Goal: Task Accomplishment & Management: Complete application form

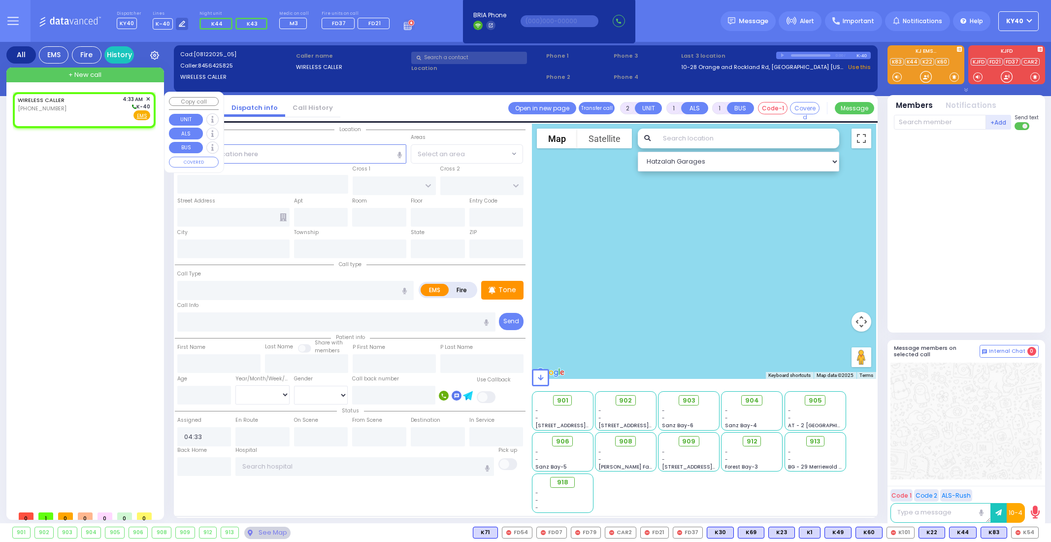
select select
click at [70, 112] on div "WIRELESS CALLER [PHONE_NUMBER] 4:33 AM ✕ K-40" at bounding box center [84, 108] width 133 height 26
select select
radio input "true"
select select
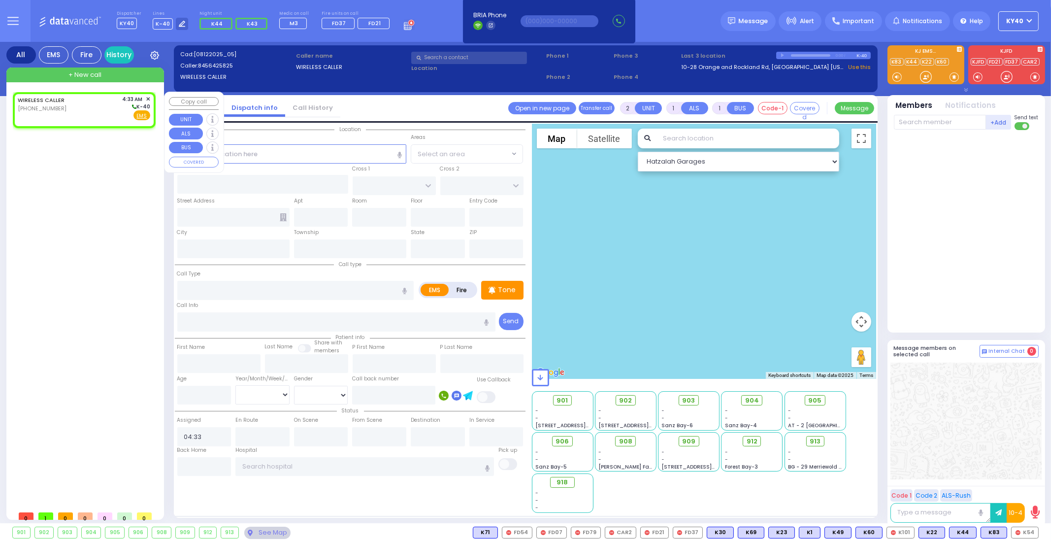
select select "Hatzalah Garages"
click at [357, 157] on input "text" at bounding box center [292, 153] width 230 height 19
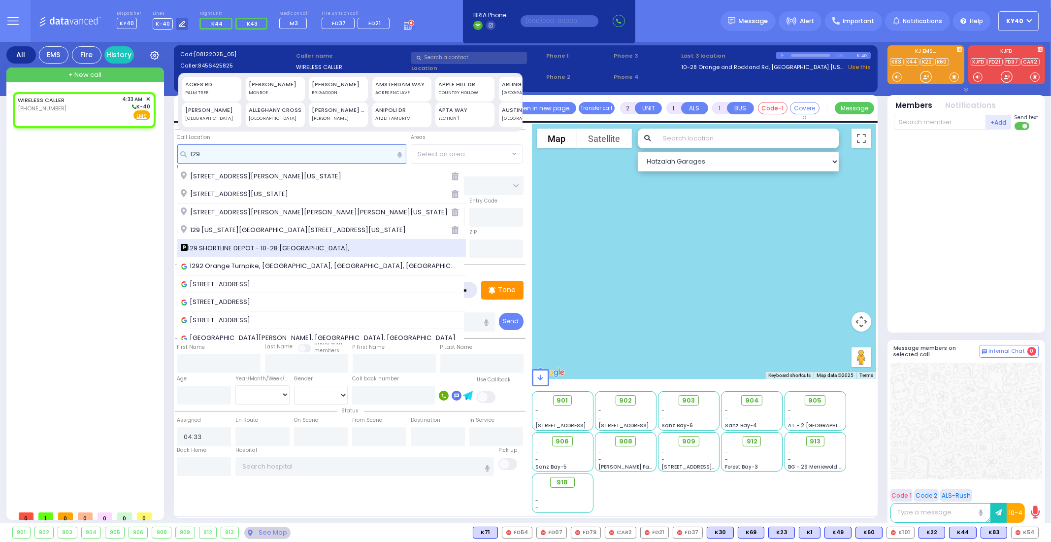
type input "129"
click at [337, 247] on span "129 SHORTLINE DEPOT - 10-28 [GEOGRAPHIC_DATA]," at bounding box center [267, 248] width 172 height 10
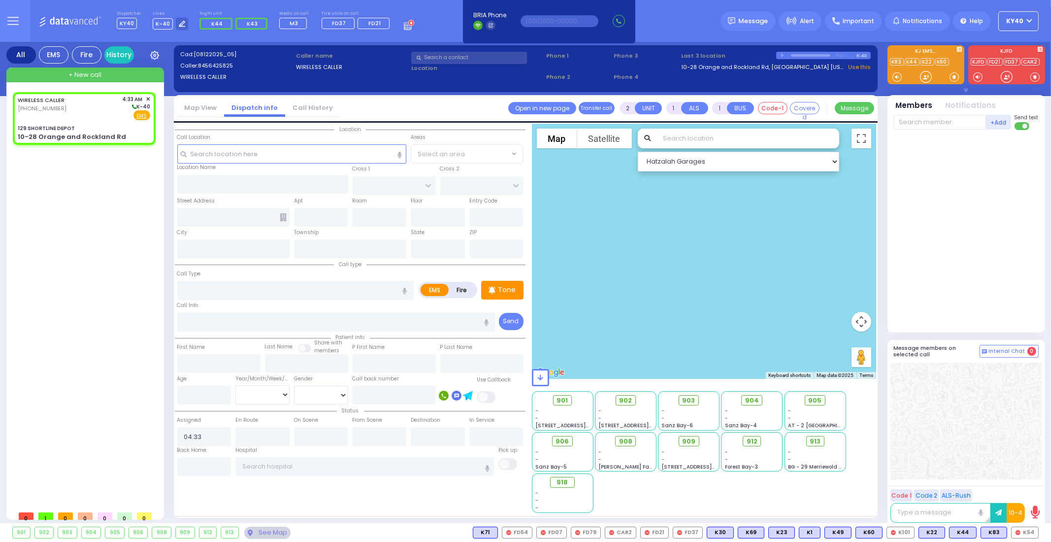
select select
radio input "true"
select select
select select "Hatzalah Garages"
type input "129 SHORTLINE DEPOT"
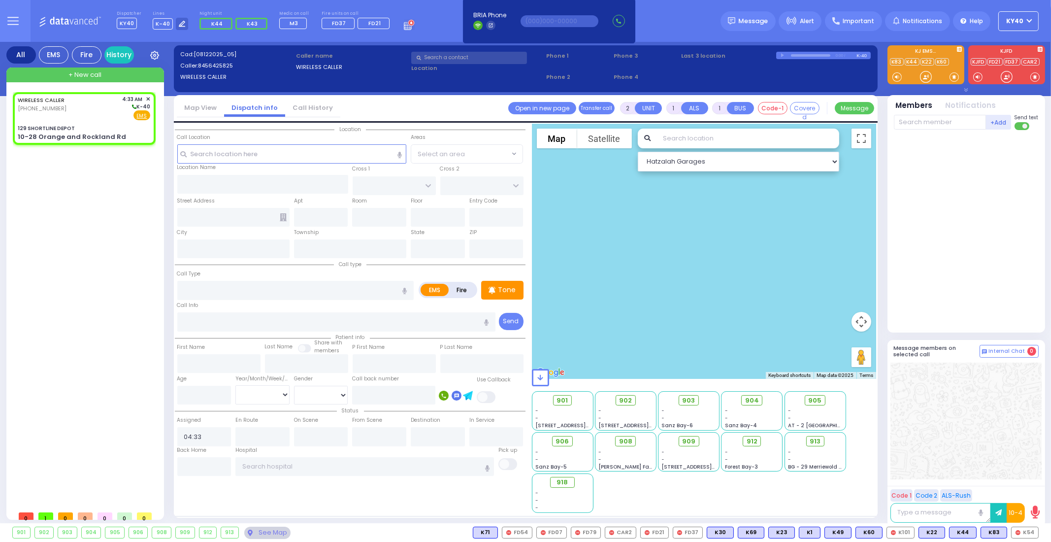
type input "10-28 Orange and Rockland Rd"
type input "Monroe"
type input "[US_STATE]"
type input "10950"
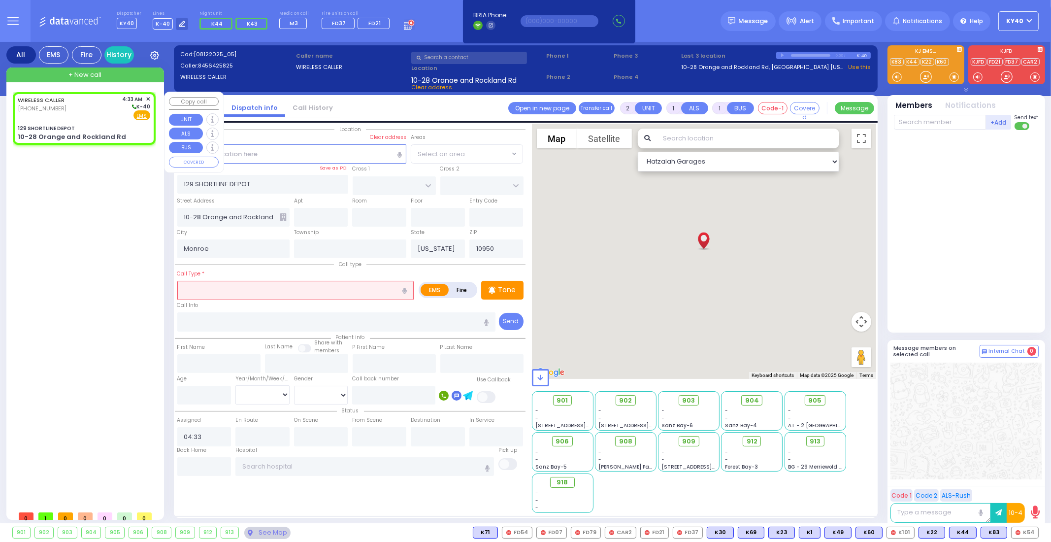
click at [101, 118] on div "WIRELESS CALLER [PHONE_NUMBER] 4:33 AM ✕ K-40" at bounding box center [84, 108] width 133 height 26
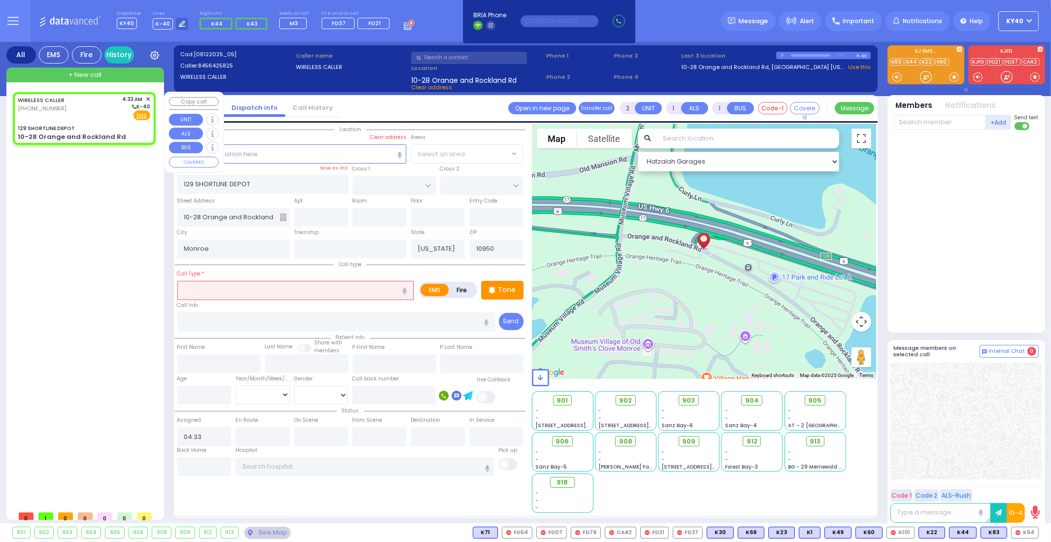
select select
radio input "true"
select select
select select "Hatzalah Garages"
click at [234, 289] on input "text" at bounding box center [295, 290] width 236 height 19
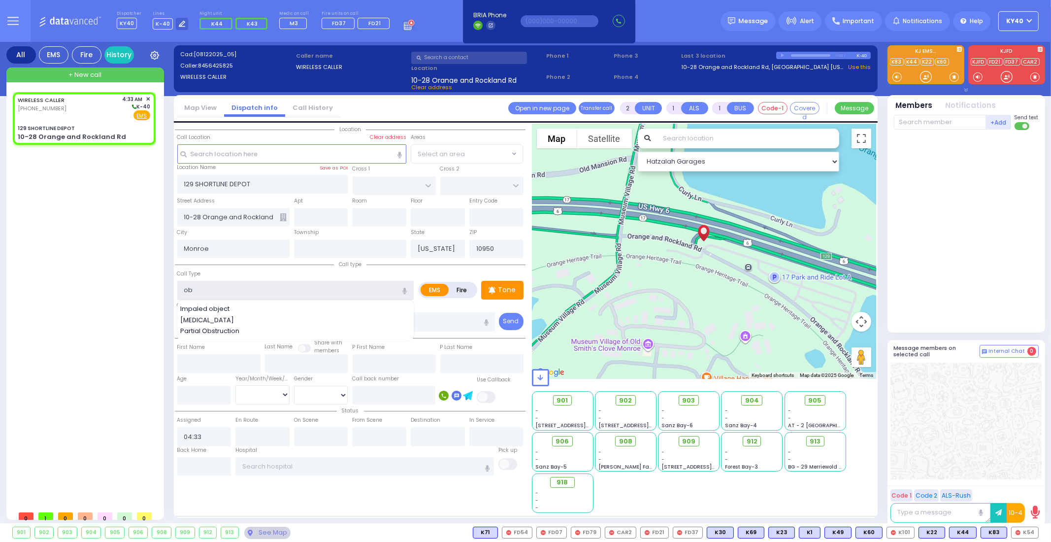
type input "ob"
click at [160, 292] on div "WIRELESS CALLER [PHONE_NUMBER] 4:33 AM ✕ EMS" at bounding box center [84, 301] width 151 height 431
select select
radio input "true"
select select
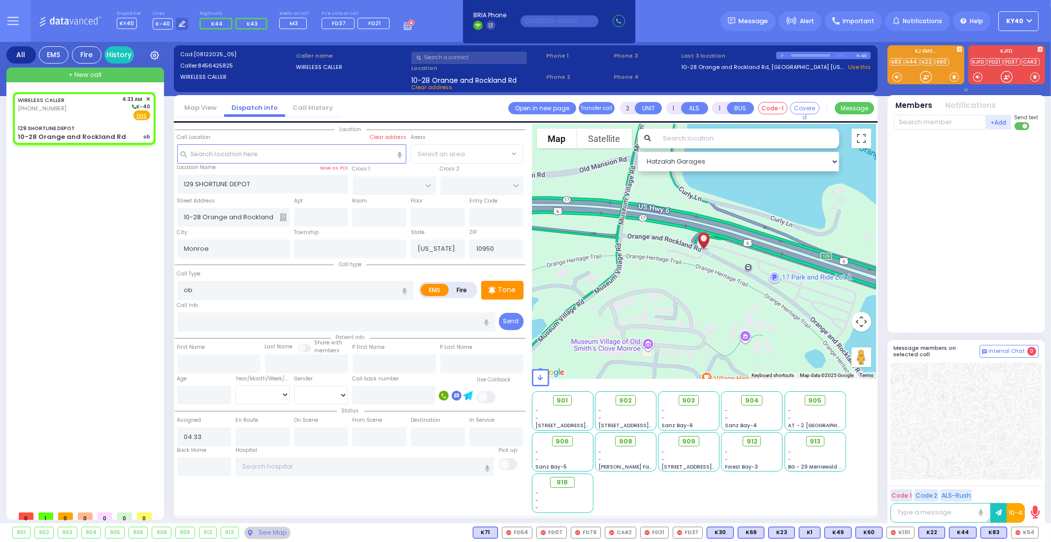
select select "Hatzalah Garages"
click at [91, 118] on div "WIRELESS CALLER [PHONE_NUMBER] 4:33 AM ✕ K-40" at bounding box center [84, 108] width 133 height 26
select select
radio input "true"
select select
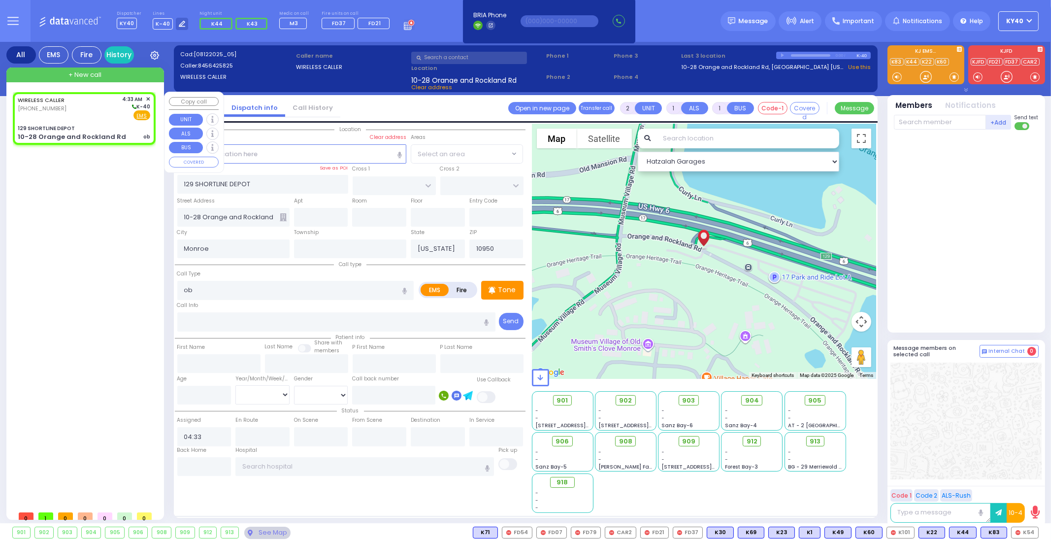
select select "Hatzalah Garages"
click at [89, 114] on div "WIRELESS CALLER [PHONE_NUMBER] 4:33 AM ✕ K-40" at bounding box center [84, 108] width 133 height 26
select select
radio input "true"
select select
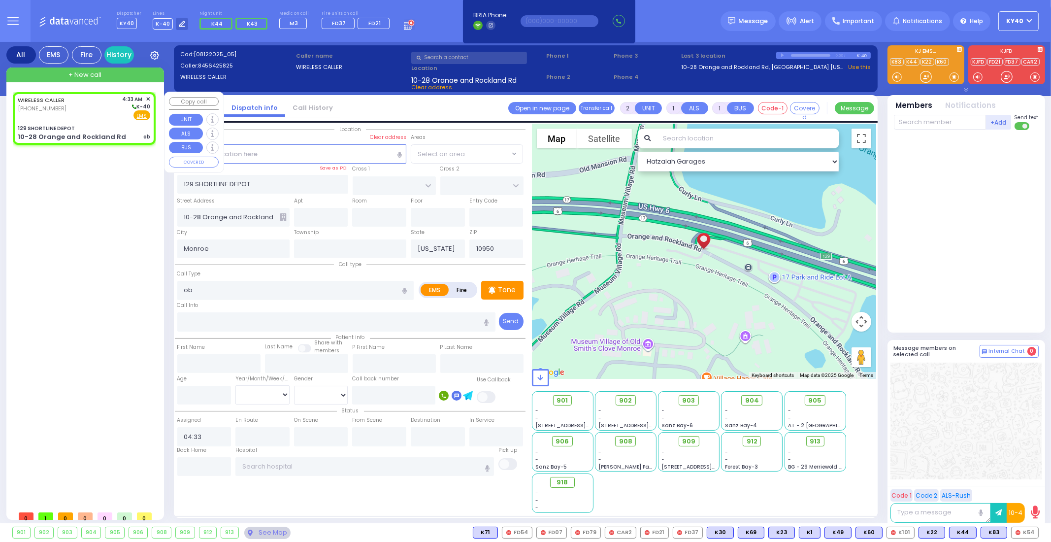
select select "Hatzalah Garages"
select select
radio input "true"
select select
select select "Hatzalah Garages"
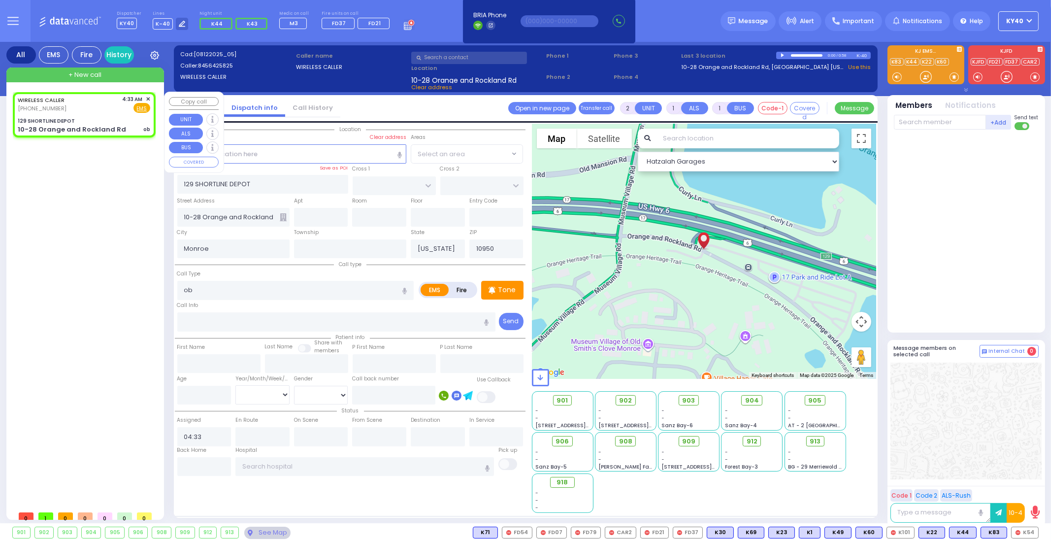
click at [93, 109] on div "WIRELESS CALLER [PHONE_NUMBER] 4:33 AM ✕ Fire EMS" at bounding box center [84, 104] width 133 height 18
select select
radio input "true"
select select
select select "Hatzalah Garages"
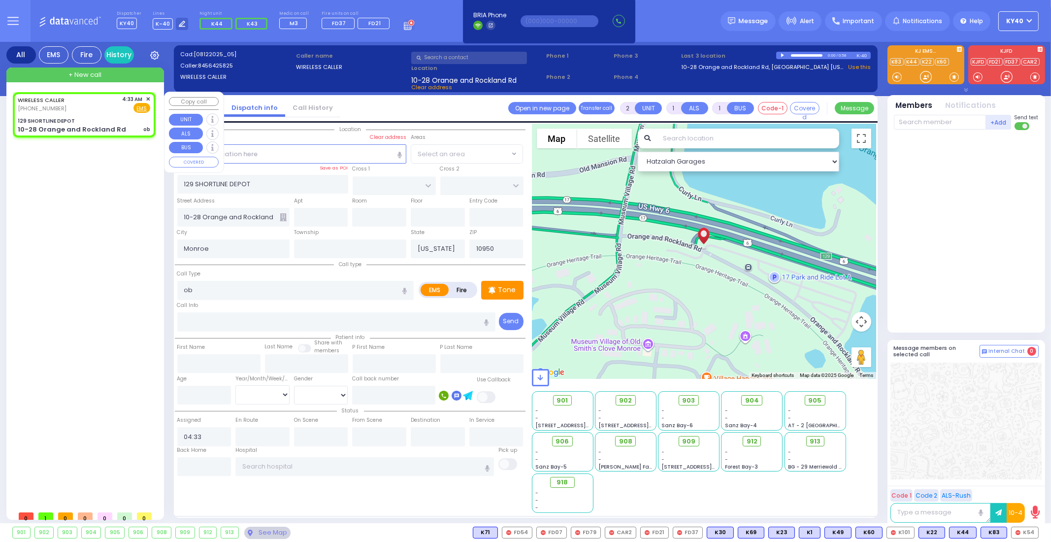
click at [92, 106] on div "WIRELESS CALLER [PHONE_NUMBER] 4:33 AM ✕ Fire EMS" at bounding box center [84, 104] width 133 height 18
select select
radio input "true"
select select
select select "Hatzalah Garages"
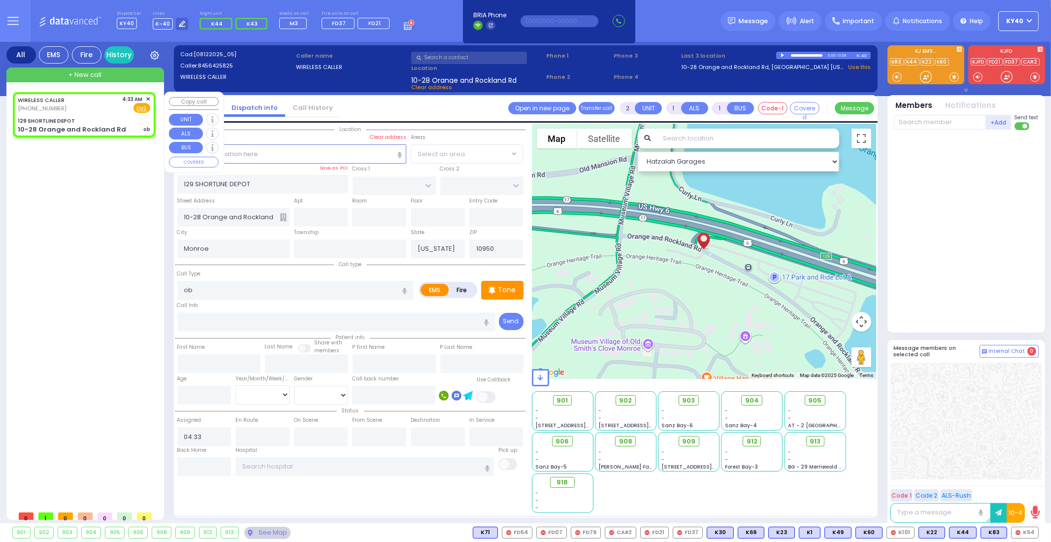
click at [105, 109] on div "WIRELESS CALLER [PHONE_NUMBER] 4:33 AM ✕ Fire EMS" at bounding box center [84, 104] width 133 height 18
select select
radio input "true"
select select
select select "Hatzalah Garages"
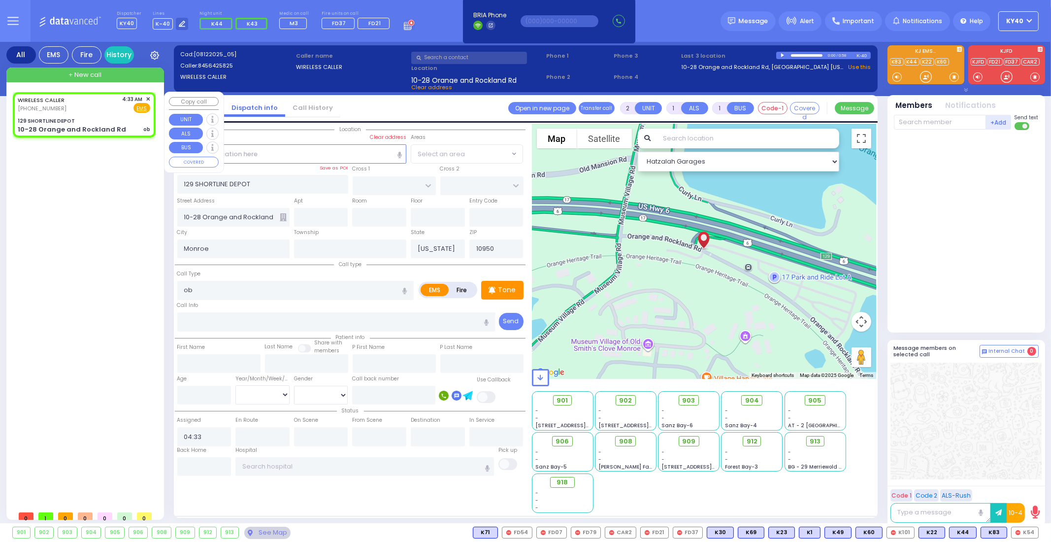
click at [105, 110] on div "WIRELESS CALLER [PHONE_NUMBER] 4:33 AM ✕ Fire EMS" at bounding box center [84, 104] width 133 height 18
select select
radio input "true"
select select
select select "Hatzalah Garages"
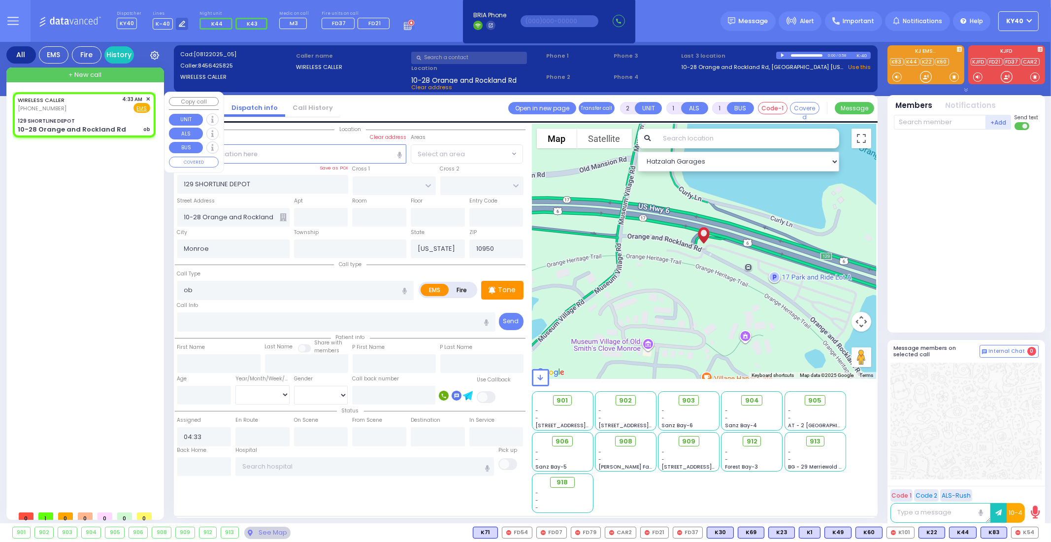
click at [105, 110] on div "WIRELESS CALLER [PHONE_NUMBER] 4:33 AM ✕ Fire EMS" at bounding box center [84, 104] width 133 height 18
select select
radio input "true"
select select
select select "Hatzalah Garages"
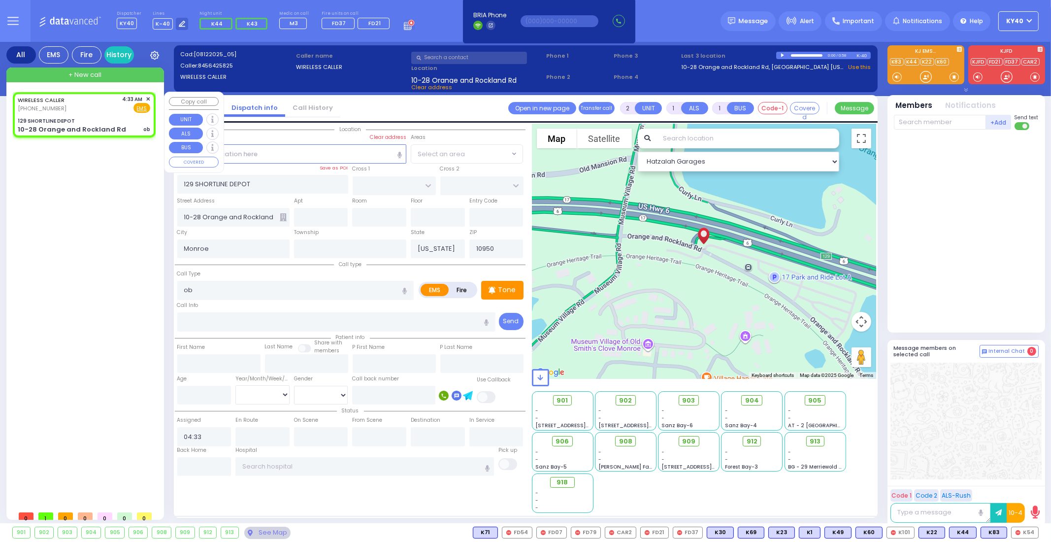
click at [105, 112] on div "WIRELESS CALLER [PHONE_NUMBER] 4:33 AM ✕ Fire EMS" at bounding box center [84, 104] width 133 height 18
select select
radio input "true"
select select
select select "Hatzalah Garages"
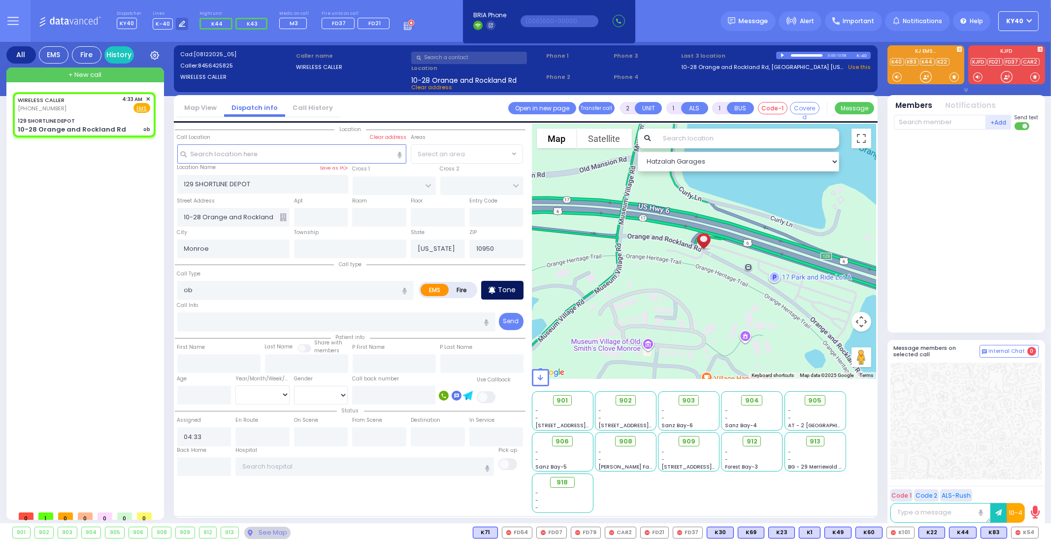
click at [505, 295] on div "Tone" at bounding box center [502, 290] width 42 height 19
drag, startPoint x: 956, startPoint y: 123, endPoint x: 947, endPoint y: 132, distance: 12.2
click at [955, 123] on input "text" at bounding box center [940, 122] width 92 height 15
type input "m16"
click at [956, 137] on div "Medic16 [PERSON_NAME]" at bounding box center [967, 142] width 140 height 17
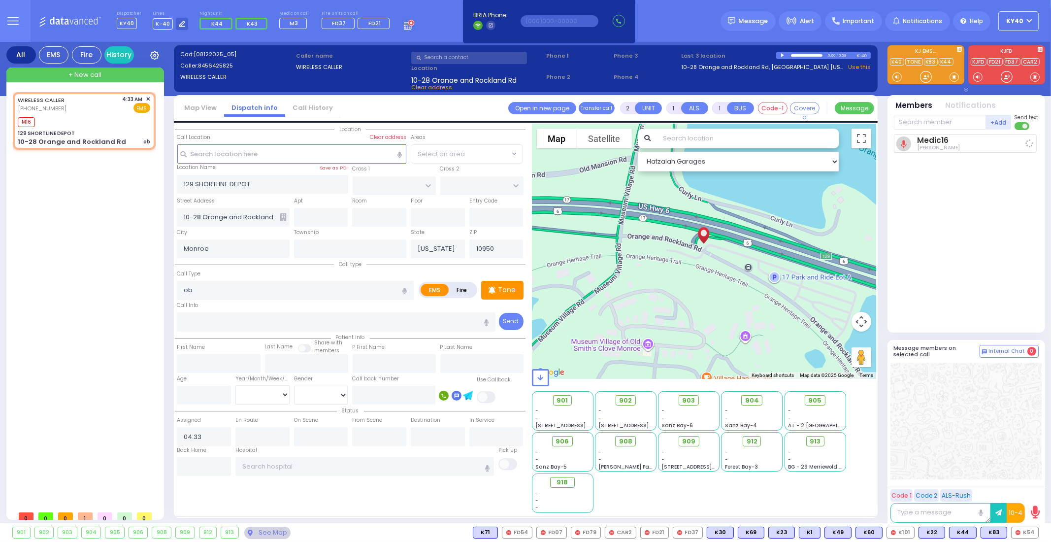
select select
radio input "true"
select select
type input "04:36"
select select "Hatzalah Garages"
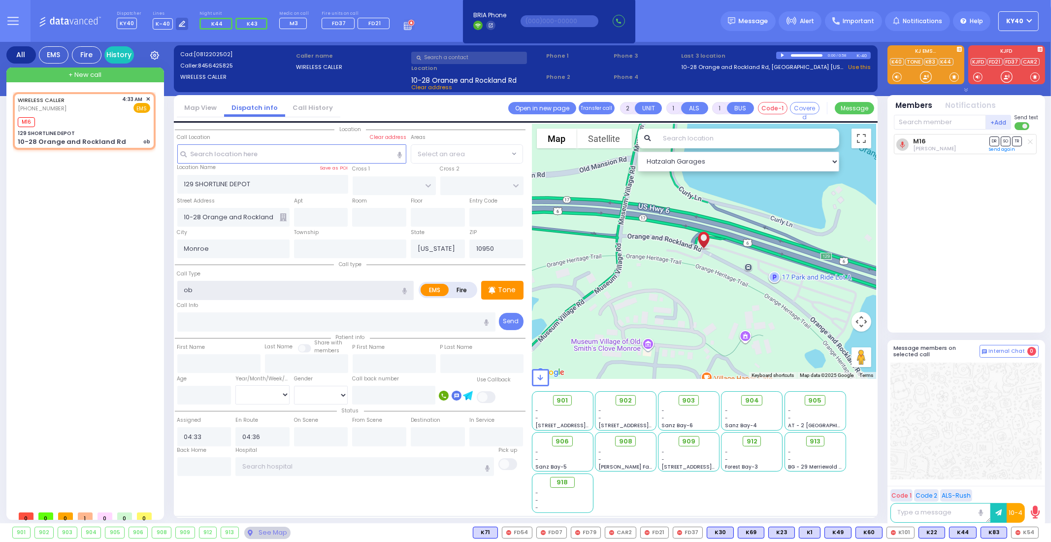
click at [332, 287] on input "ob" at bounding box center [295, 290] width 236 height 19
click at [505, 285] on p "Tone" at bounding box center [508, 290] width 18 height 10
select select
radio input "true"
select select
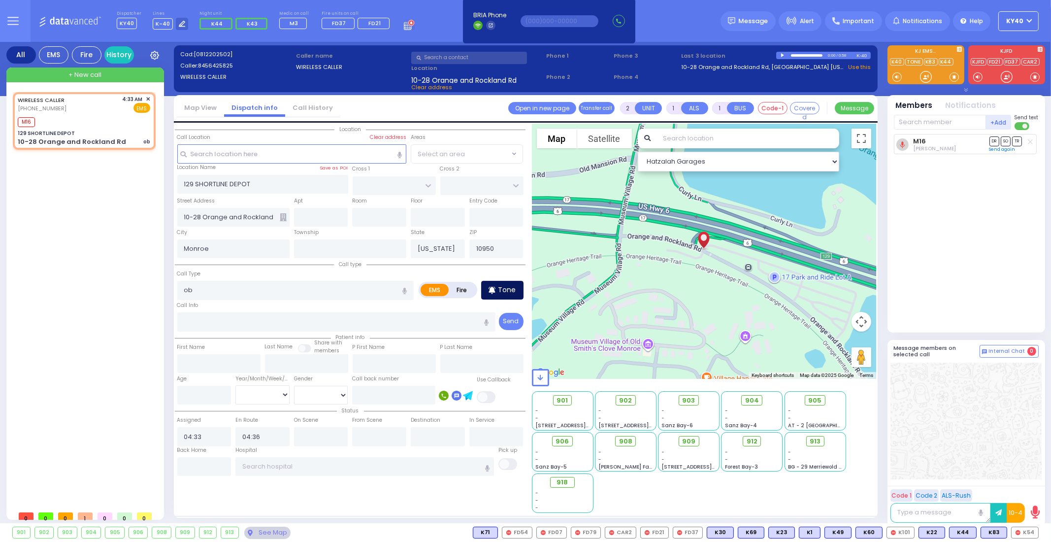
select select "Hatzalah Garages"
click at [1028, 530] on span "K81" at bounding box center [1026, 532] width 24 height 11
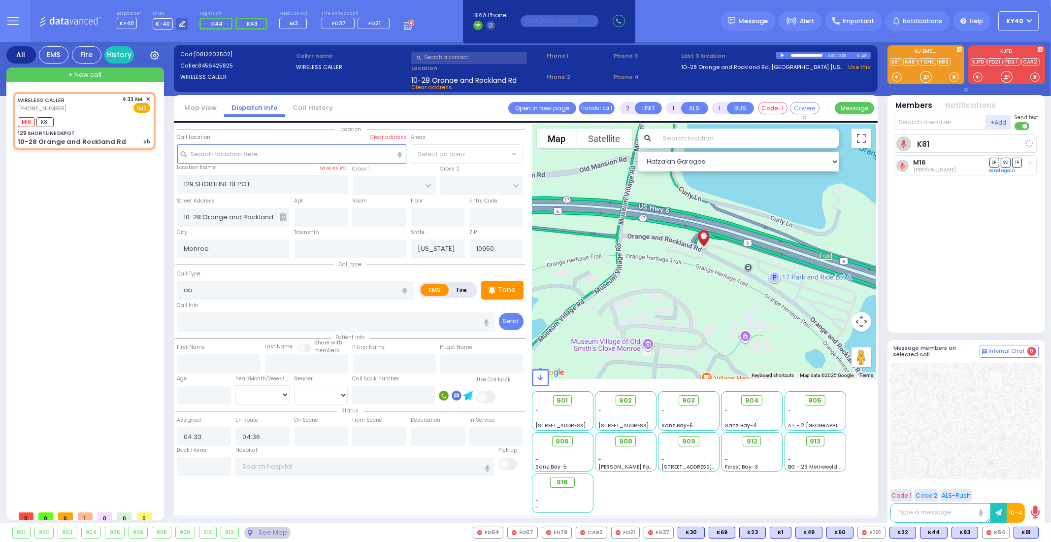
select select
radio input "true"
select select
select select "Hatzalah Garages"
click at [1020, 531] on span "K165" at bounding box center [1025, 532] width 28 height 11
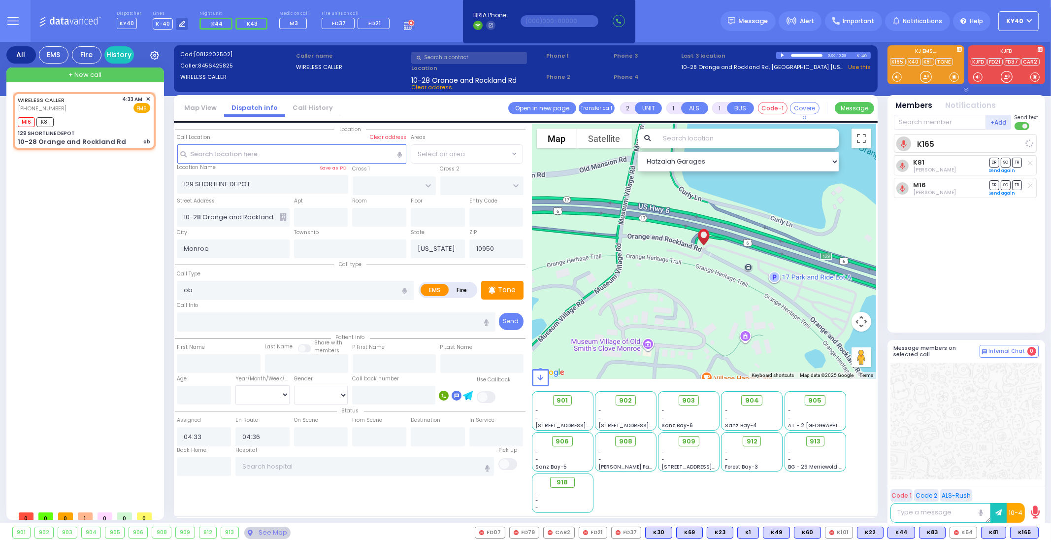
select select
radio input "true"
select select
select select "Hatzalah Garages"
click at [116, 121] on div "M16 K81 K165" at bounding box center [84, 121] width 133 height 12
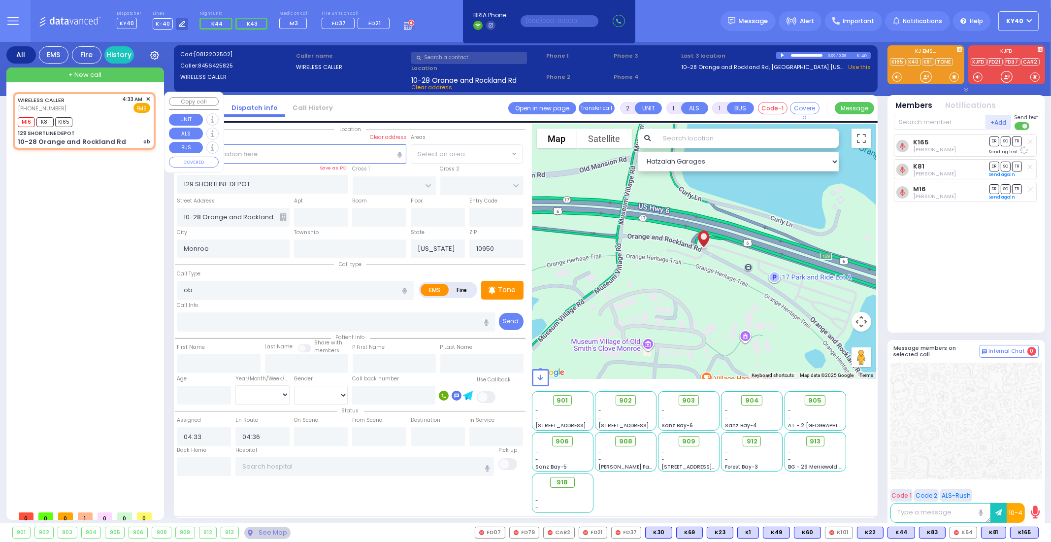
select select
radio input "true"
select select
select select "Hatzalah Garages"
type input "6"
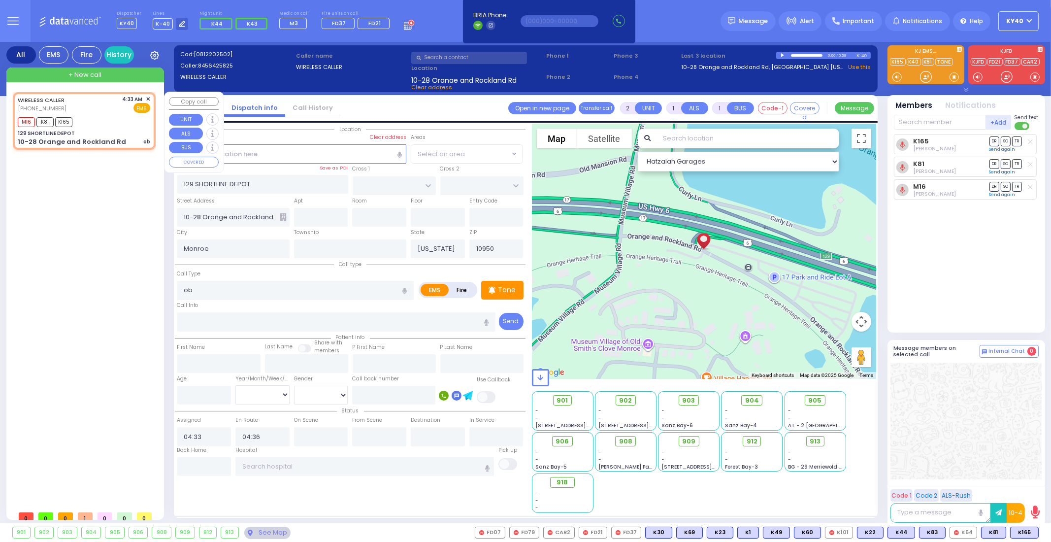
type input "6"
select select
radio input "true"
type input "Unknown"
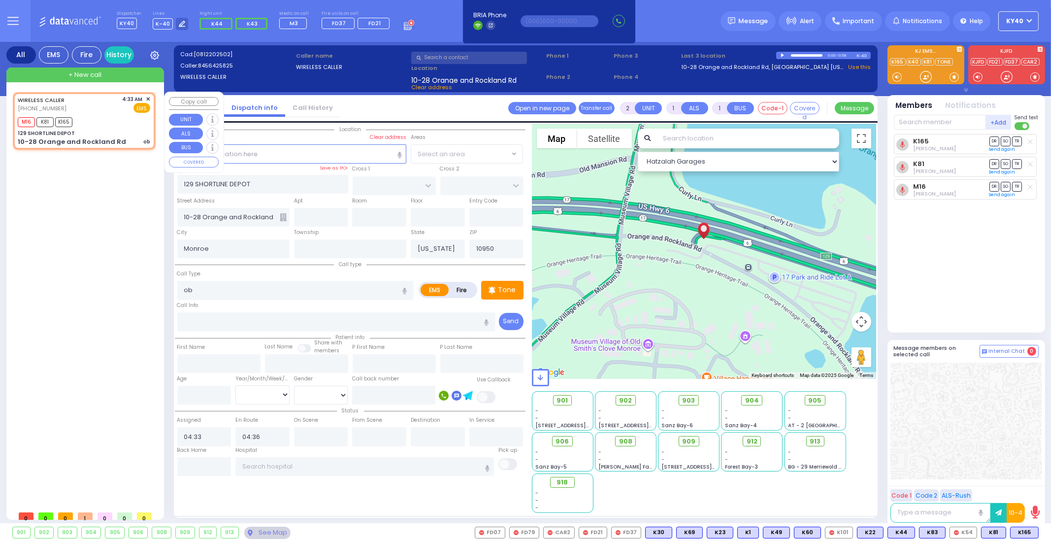
type input "Unknown"
select select "Year"
select select "Hatzalah Garages"
select select
radio input "true"
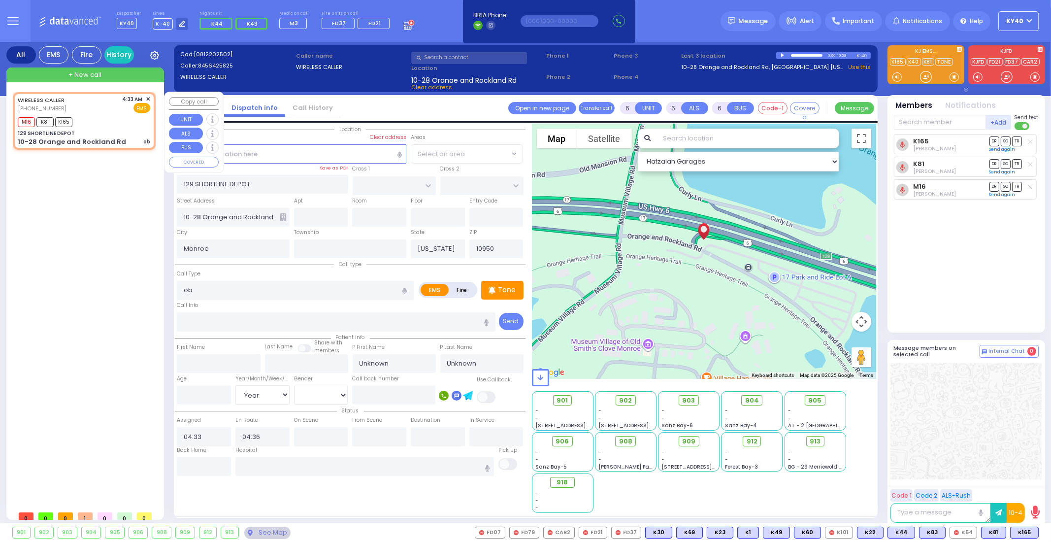
select select "Year"
select select "Hatzalah Garages"
click at [814, 438] on span "913" at bounding box center [819, 442] width 11 height 10
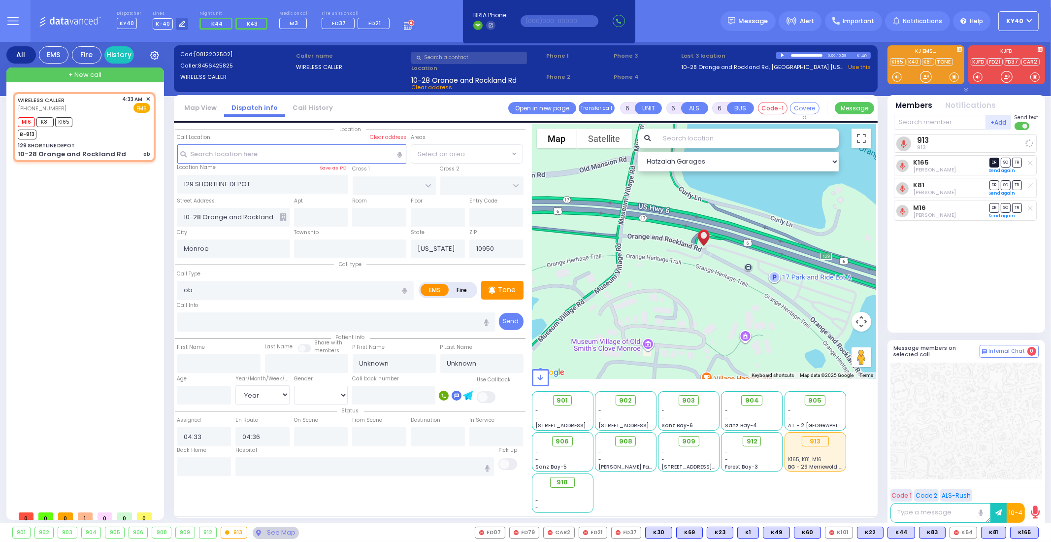
select select
radio input "true"
select select "Year"
select select "Hatzalah Garages"
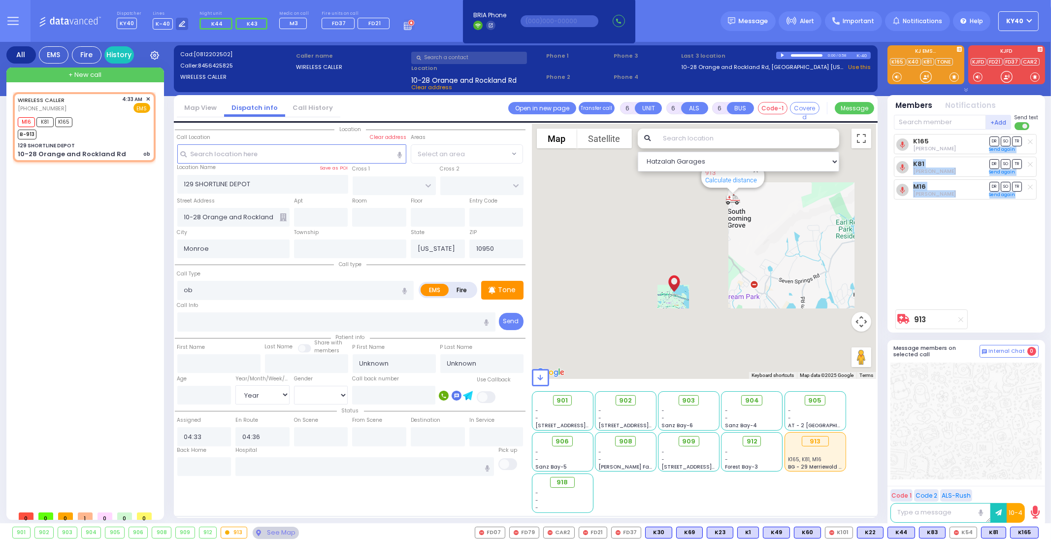
drag, startPoint x: 1030, startPoint y: 141, endPoint x: 1020, endPoint y: 253, distance: 111.8
click at [1049, 205] on div "All EMS Fire History Settings That will affect to all users ob" at bounding box center [525, 284] width 1051 height 485
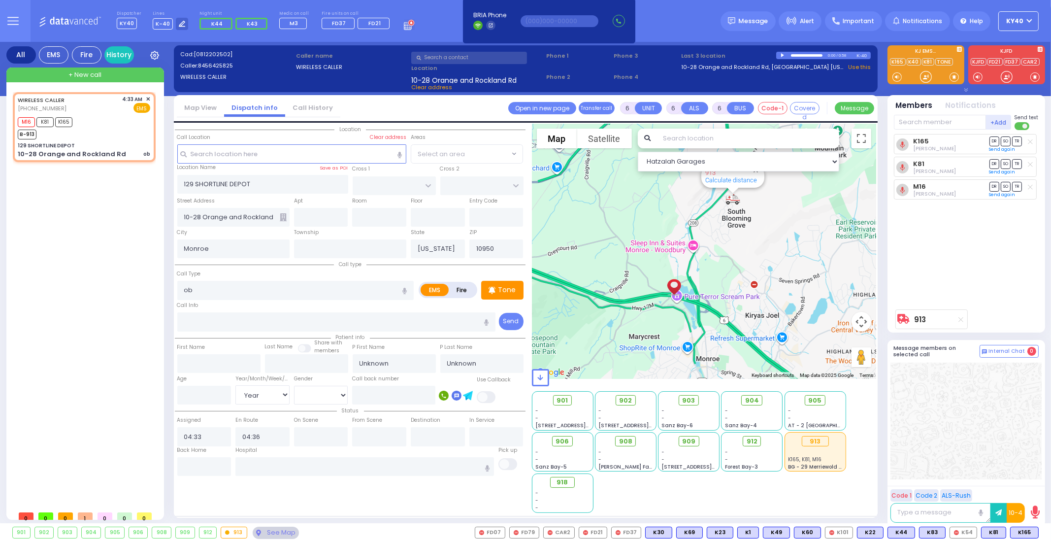
click at [960, 319] on icon at bounding box center [961, 319] width 5 height 5
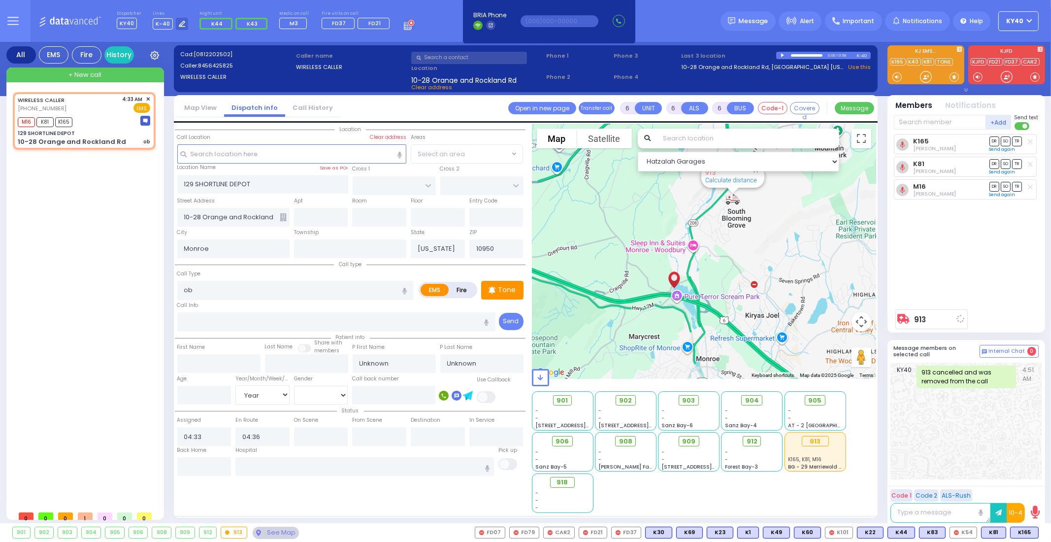
select select
radio input "true"
select select "Year"
select select "Hatzalah Garages"
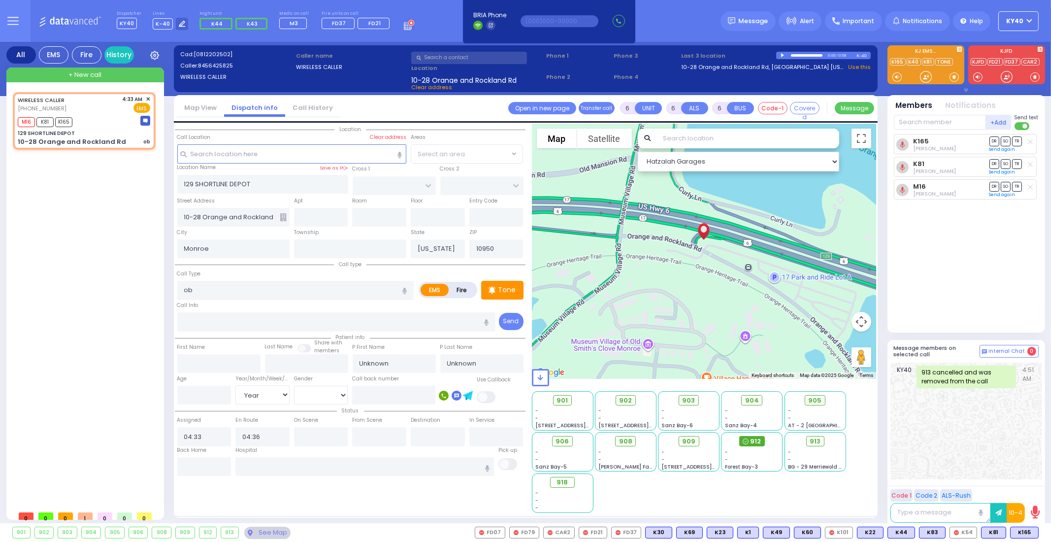
click at [751, 439] on span "912" at bounding box center [755, 442] width 11 height 10
select select
radio input "true"
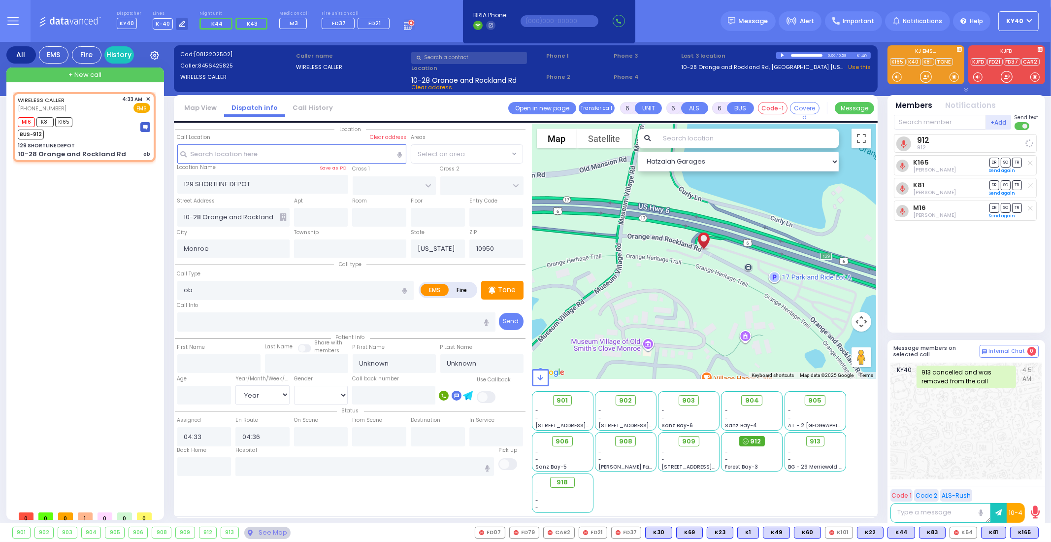
select select "Year"
select select "Hatzalah Garages"
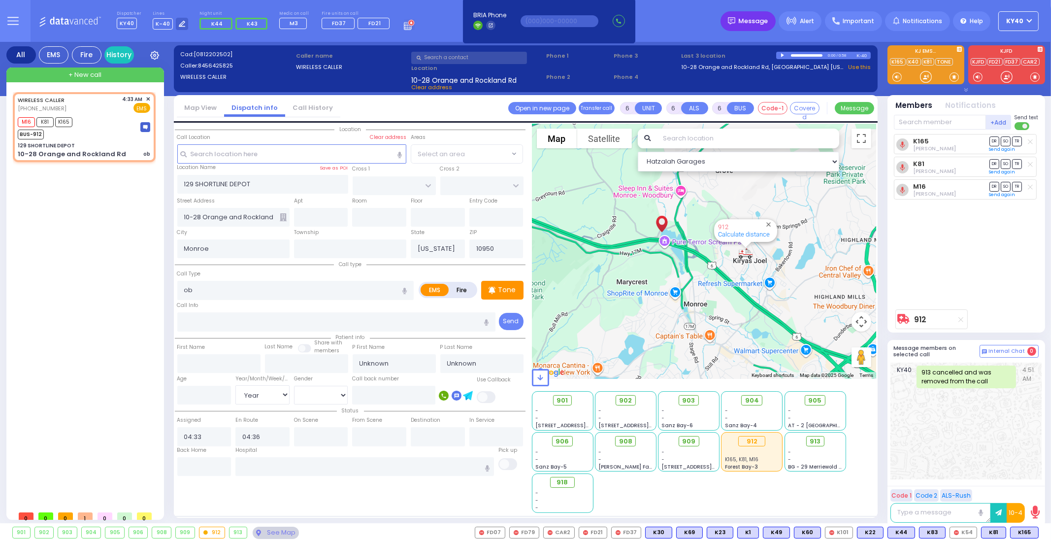
click at [758, 20] on span "Message" at bounding box center [754, 21] width 30 height 10
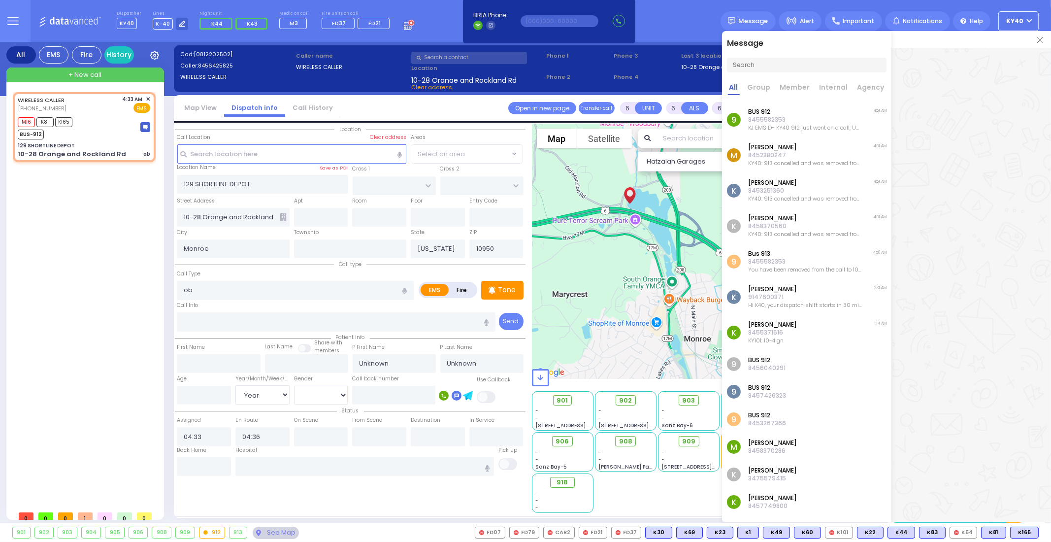
click at [808, 154] on p "8452380247" at bounding box center [805, 155] width 114 height 8
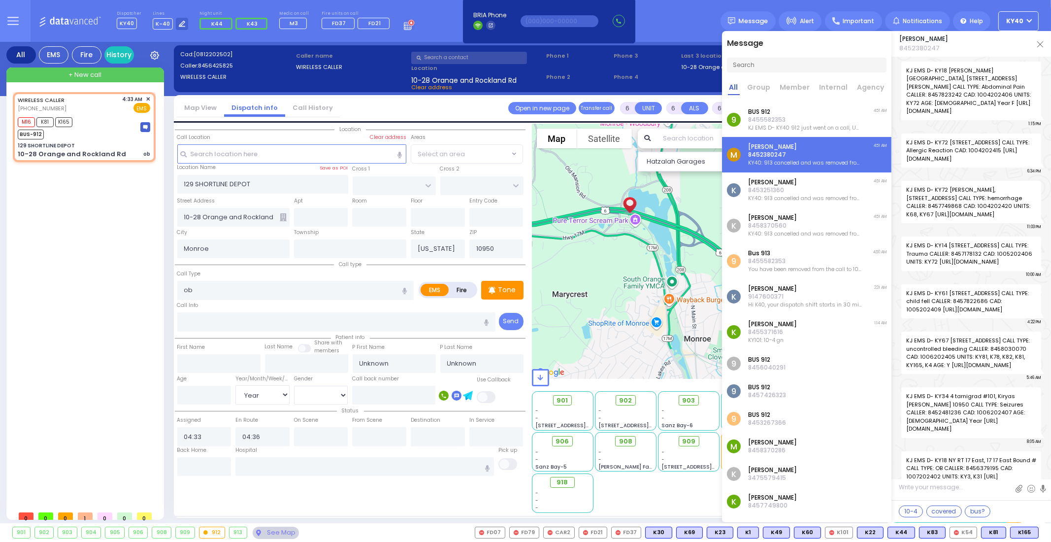
scroll to position [51130, 0]
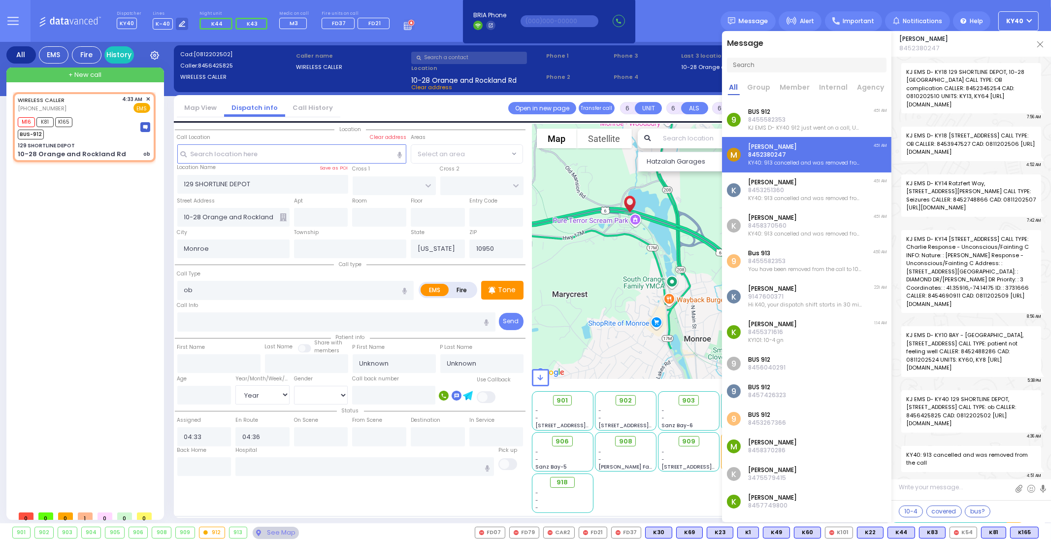
click at [794, 184] on p "[PERSON_NAME]" at bounding box center [805, 182] width 114 height 8
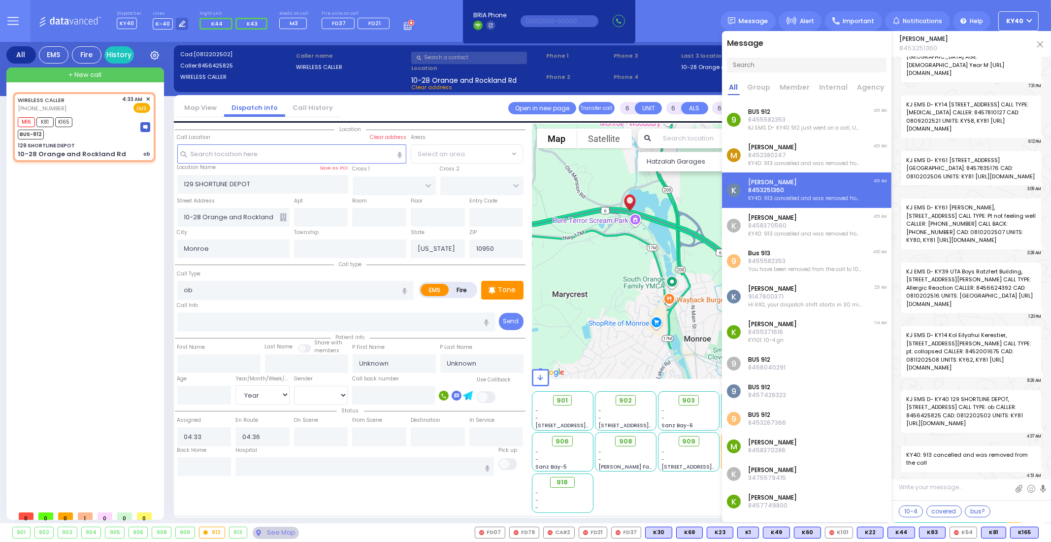
scroll to position [48199, 0]
click at [801, 112] on p "BUS 912" at bounding box center [805, 112] width 114 height 8
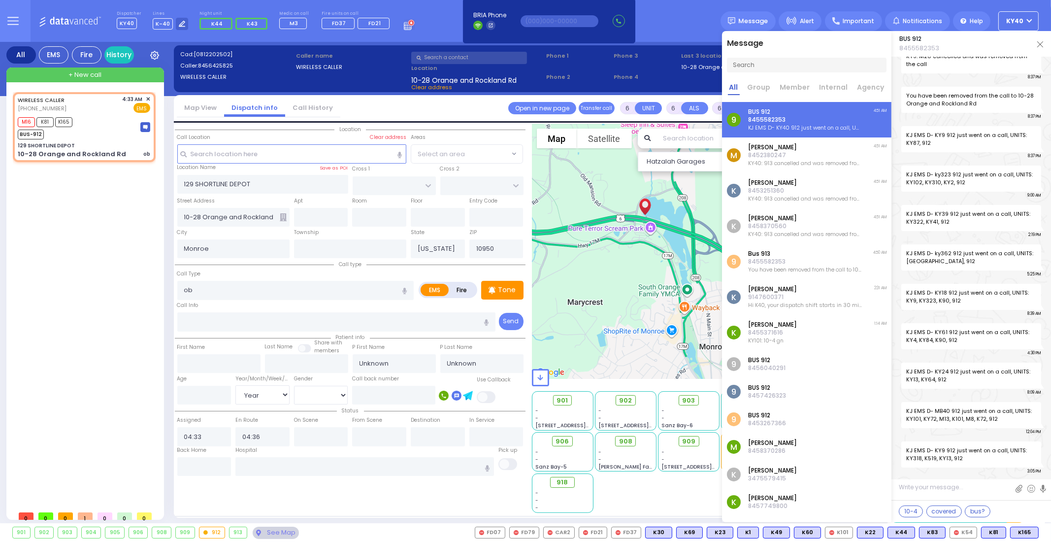
scroll to position [16681, 0]
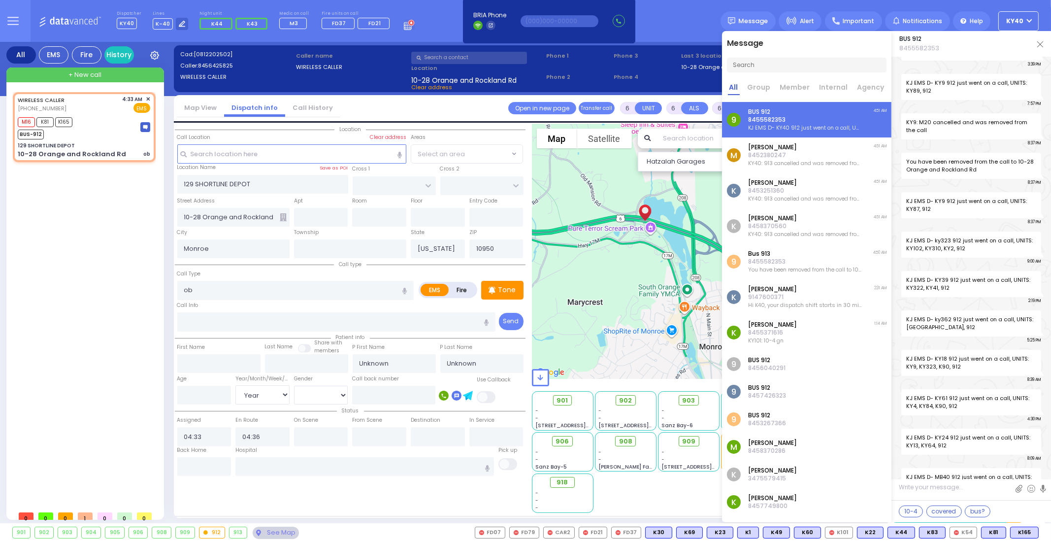
click at [1040, 45] on img at bounding box center [1041, 44] width 6 height 6
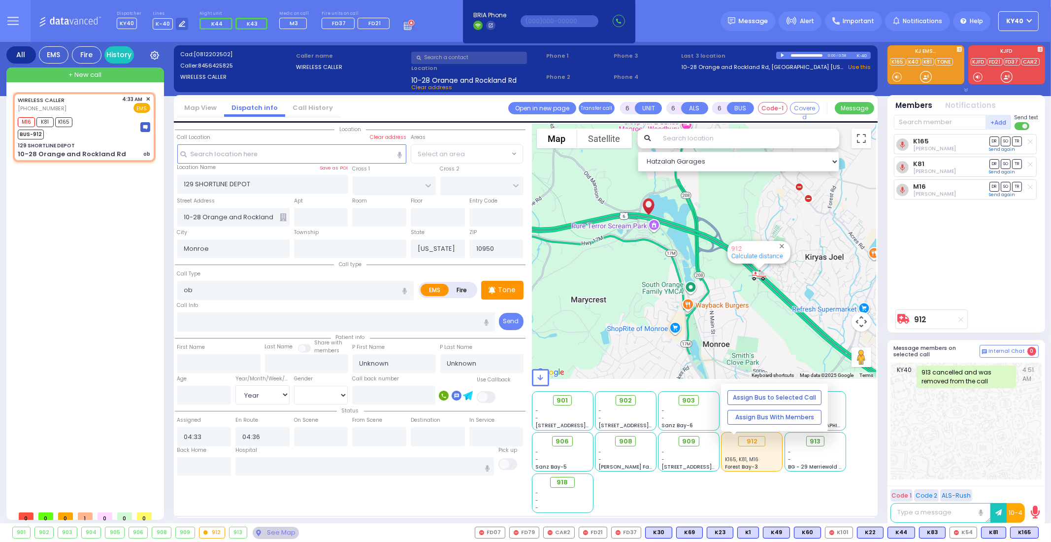
click at [753, 459] on span "K165, K81, M16" at bounding box center [742, 459] width 34 height 7
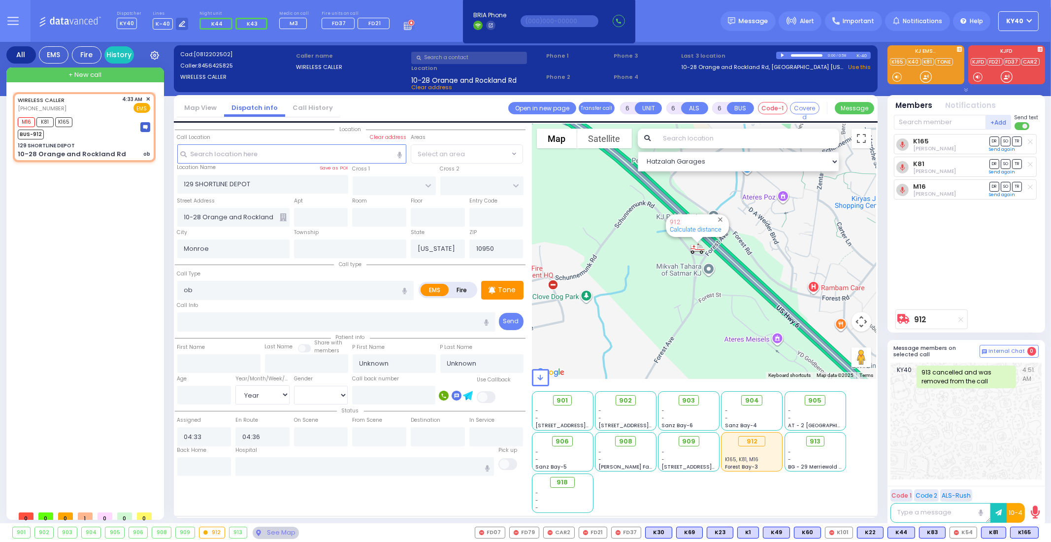
drag, startPoint x: 682, startPoint y: 269, endPoint x: 695, endPoint y: 289, distance: 23.1
click at [695, 289] on div "912 Calculate distance" at bounding box center [704, 251] width 345 height 255
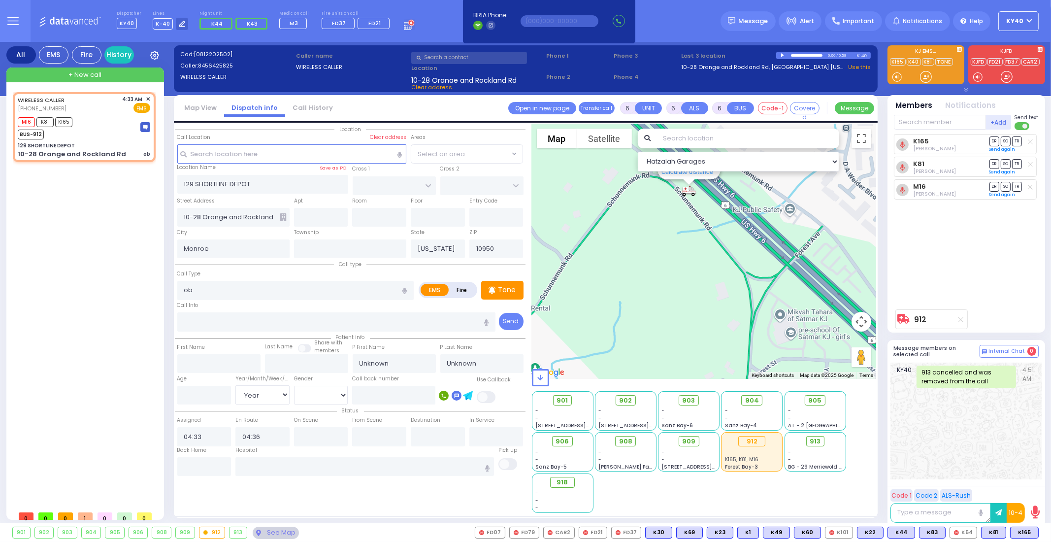
drag, startPoint x: 689, startPoint y: 279, endPoint x: 751, endPoint y: 351, distance: 95.0
click at [751, 351] on div "912 Calculate distance" at bounding box center [704, 251] width 345 height 255
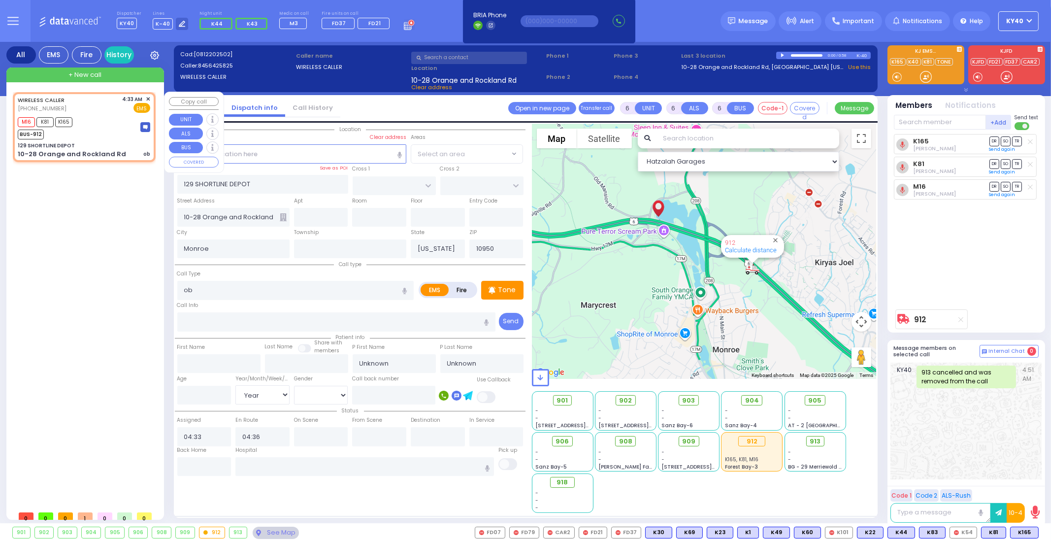
click at [121, 127] on div "M16 K81 K165 BUS-912" at bounding box center [84, 127] width 133 height 25
select select
radio input "true"
select select "Year"
select select "Hatzalah Garages"
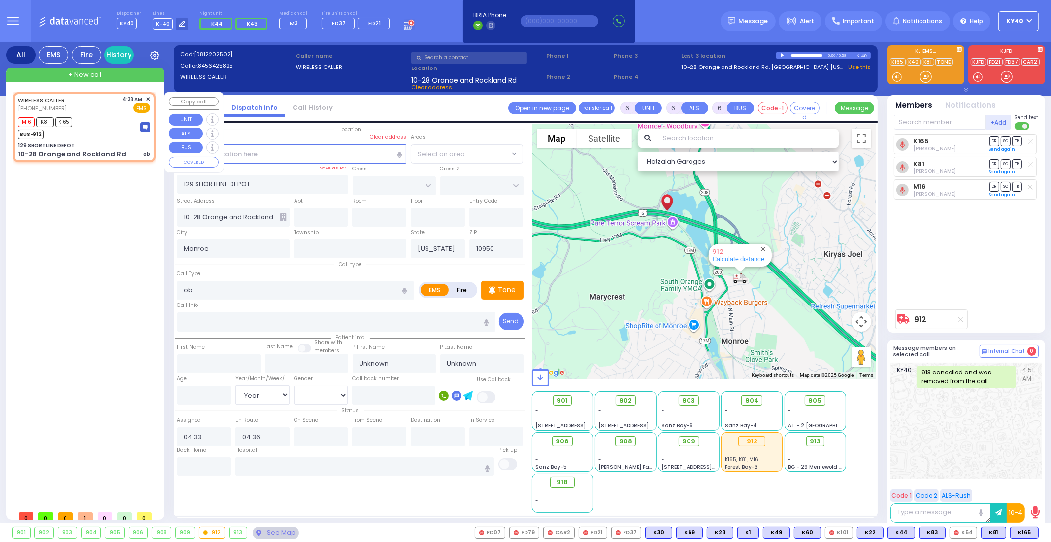
click at [105, 120] on div "M16 K81 K165 BUS-912" at bounding box center [84, 127] width 133 height 25
select select
radio input "true"
select select "Year"
select select "Hatzalah Garages"
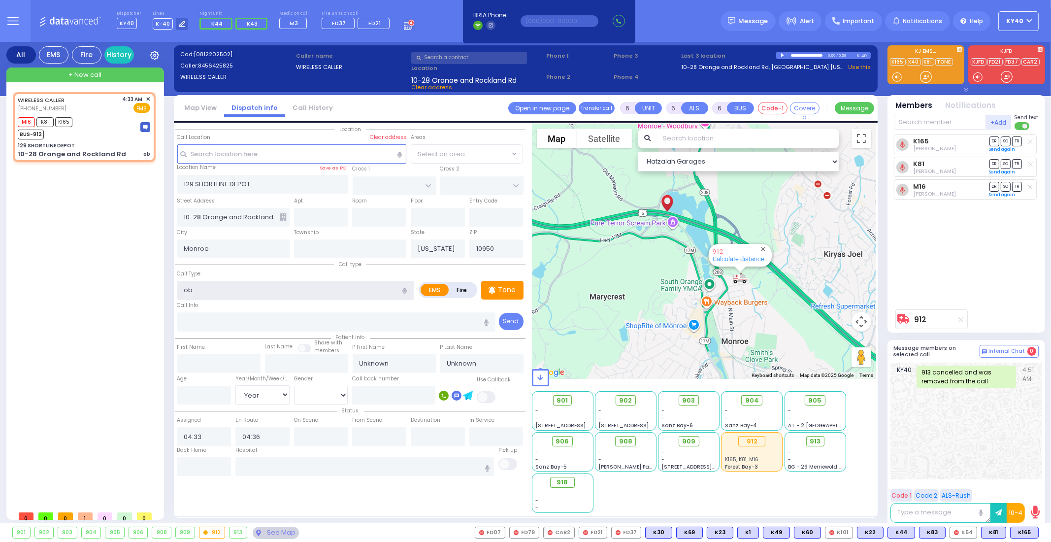
click at [236, 287] on input "ob" at bounding box center [295, 290] width 236 height 19
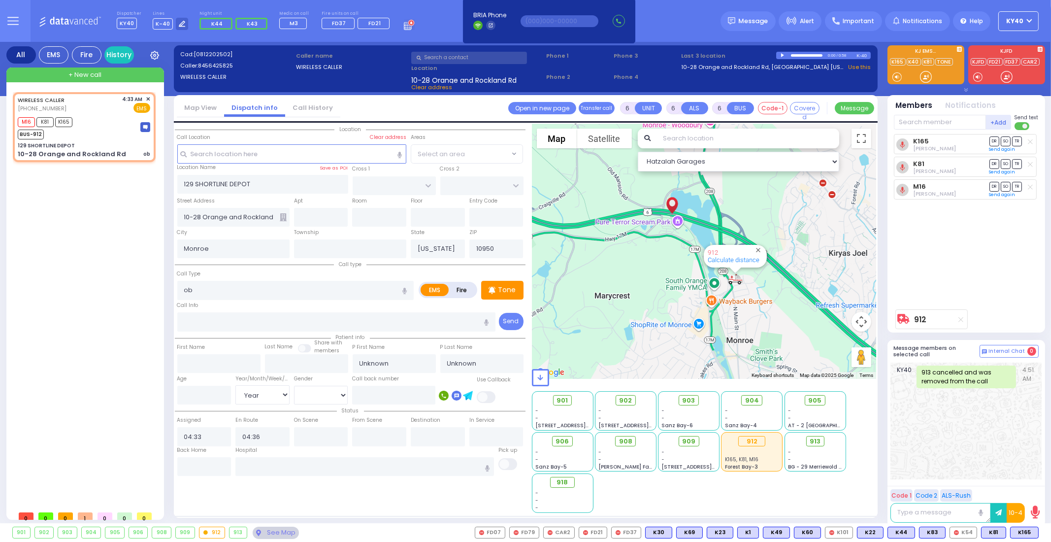
select select
radio input "true"
select select "Year"
select select "Hatzalah Garages"
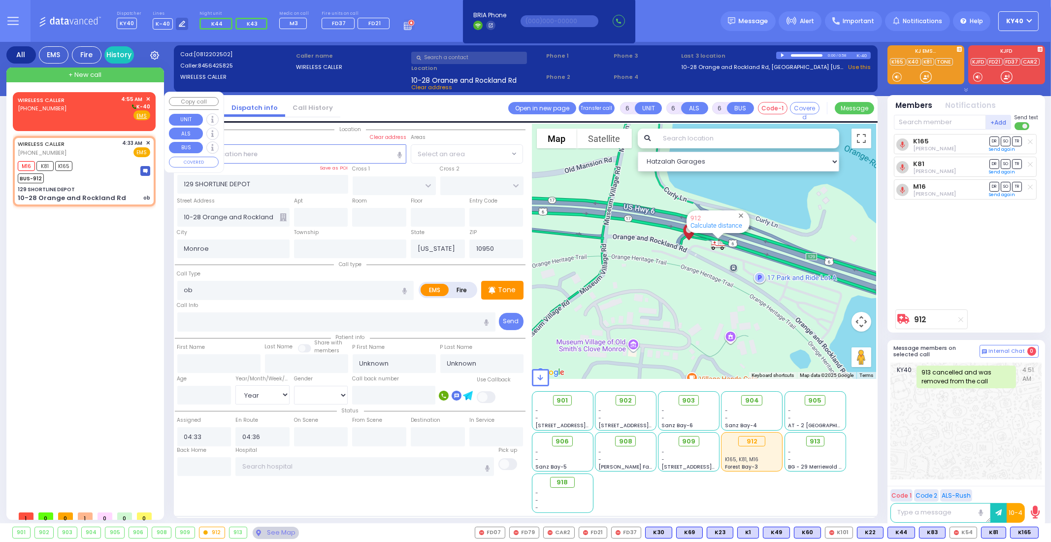
click at [78, 113] on div "WIRELESS CALLER [PHONE_NUMBER] 4:55 AM ✕ K-40" at bounding box center [84, 108] width 133 height 26
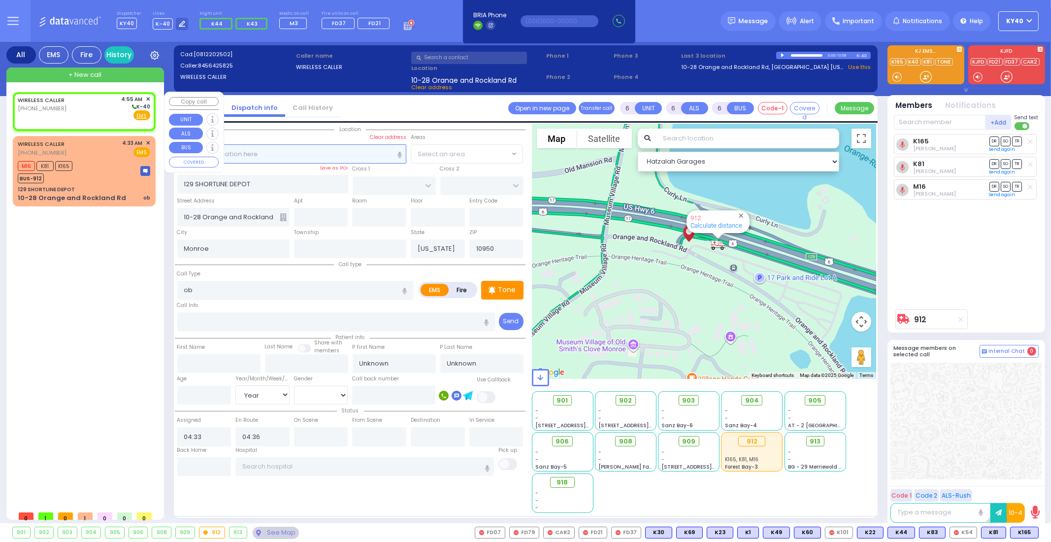
type input "2"
type input "1"
select select
radio input "true"
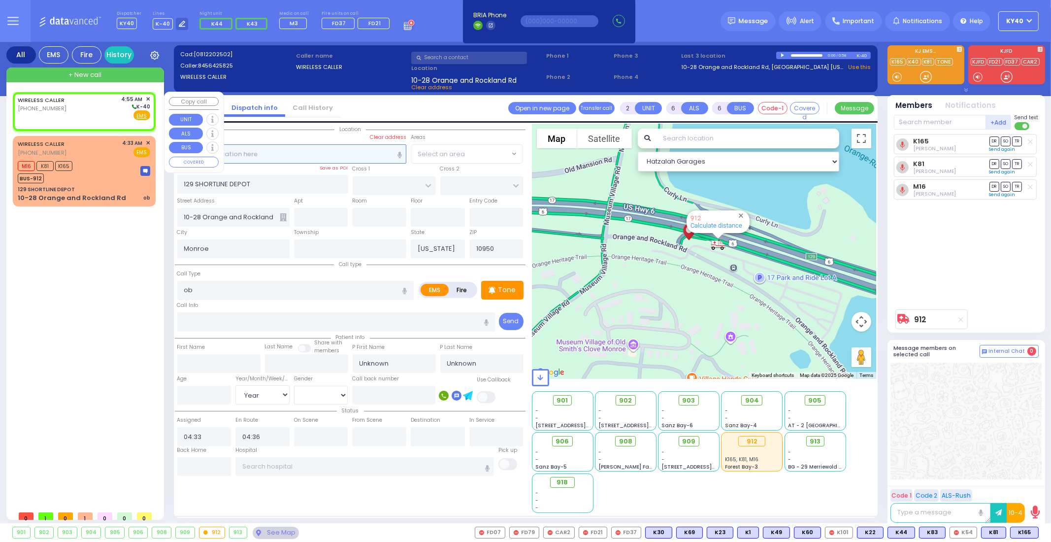
select select
type input "04:55"
select select "Hatzalah Garages"
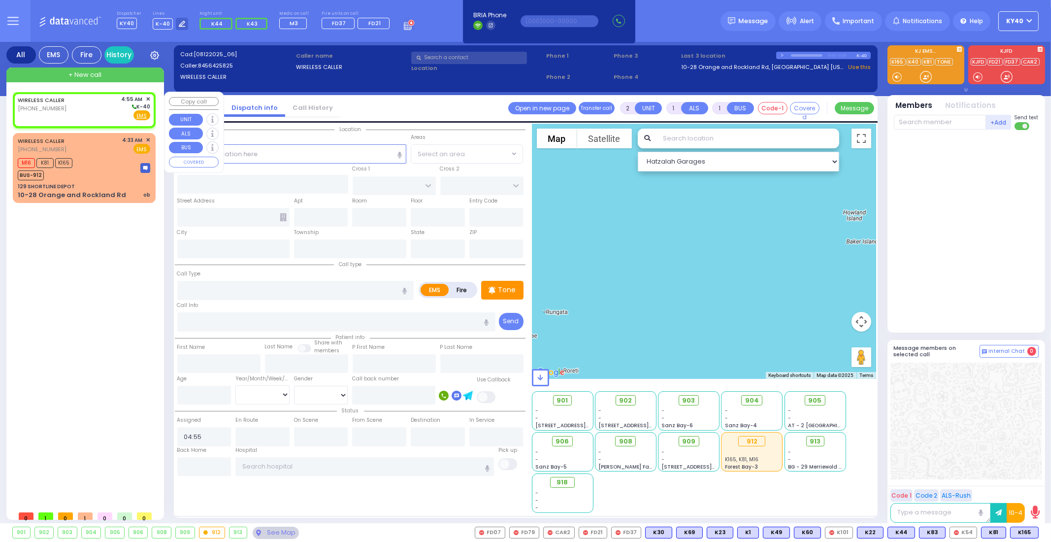
select select
radio input "true"
select select
select select "Hatzalah Garages"
click at [148, 98] on span "✕" at bounding box center [148, 99] width 4 height 8
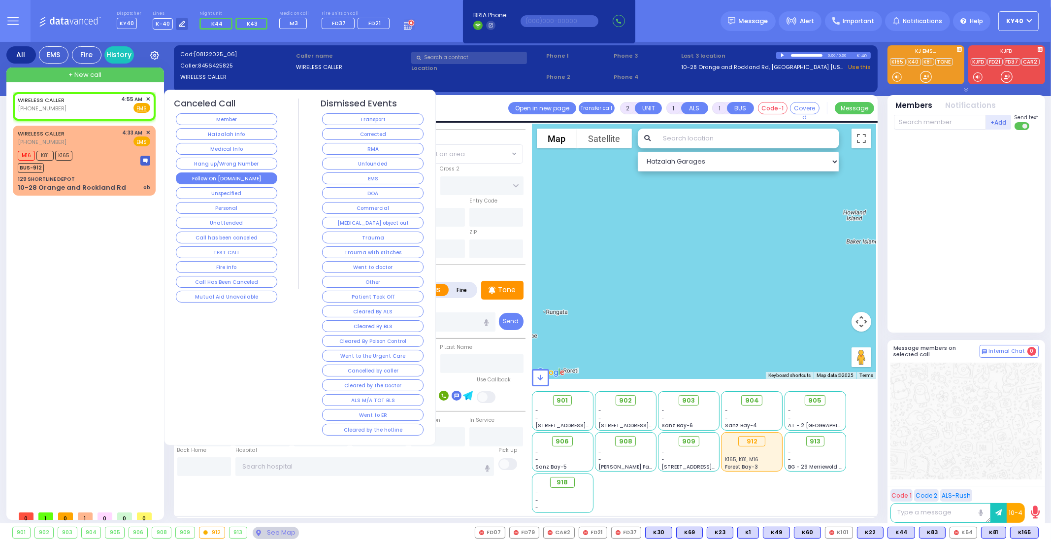
select select
radio input "true"
select select
select select "Hatzalah Garages"
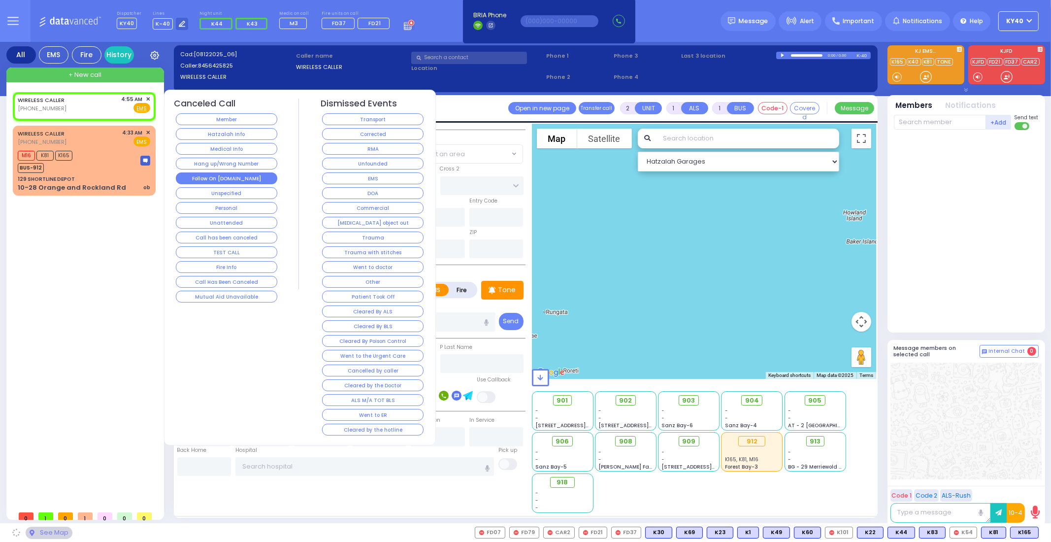
click at [236, 176] on button "Follow On [DOMAIN_NAME]" at bounding box center [226, 178] width 101 height 12
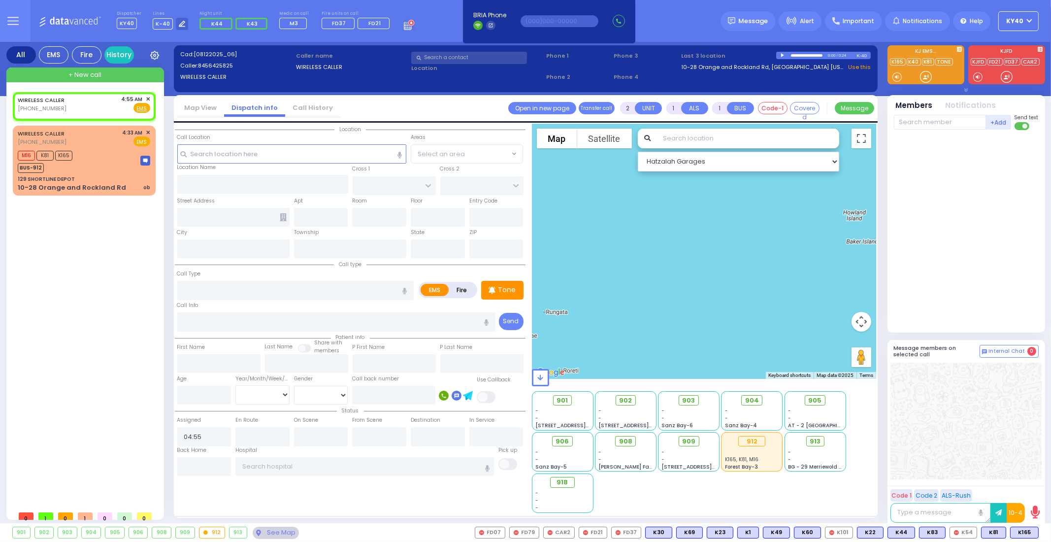
select select
radio input "true"
select select
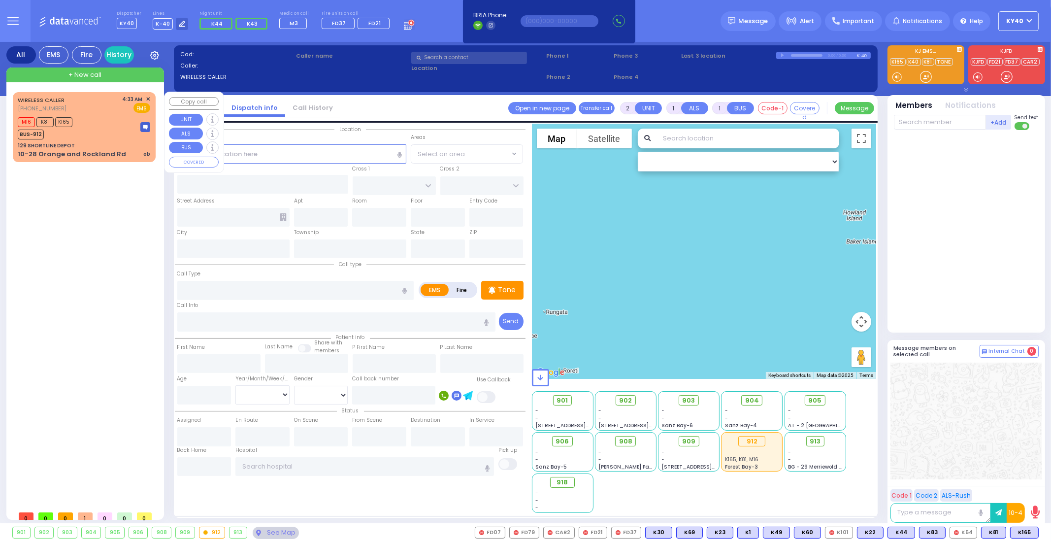
click at [93, 132] on div "M16 K81 K165 BUS-912" at bounding box center [84, 127] width 133 height 25
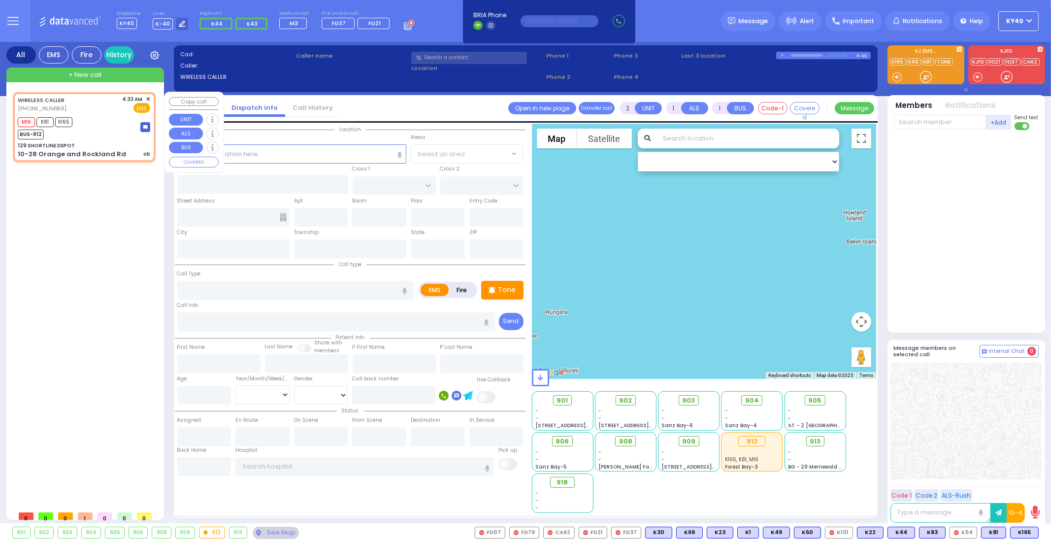
type input "6"
select select
type input "ob"
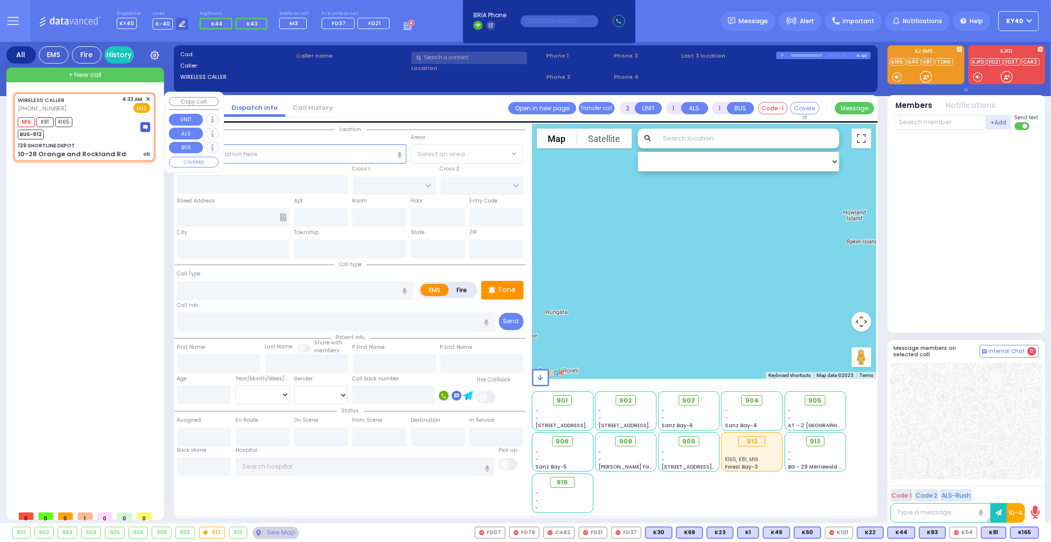
radio input "true"
type input "Unknown"
select select "Year"
type input "04:33"
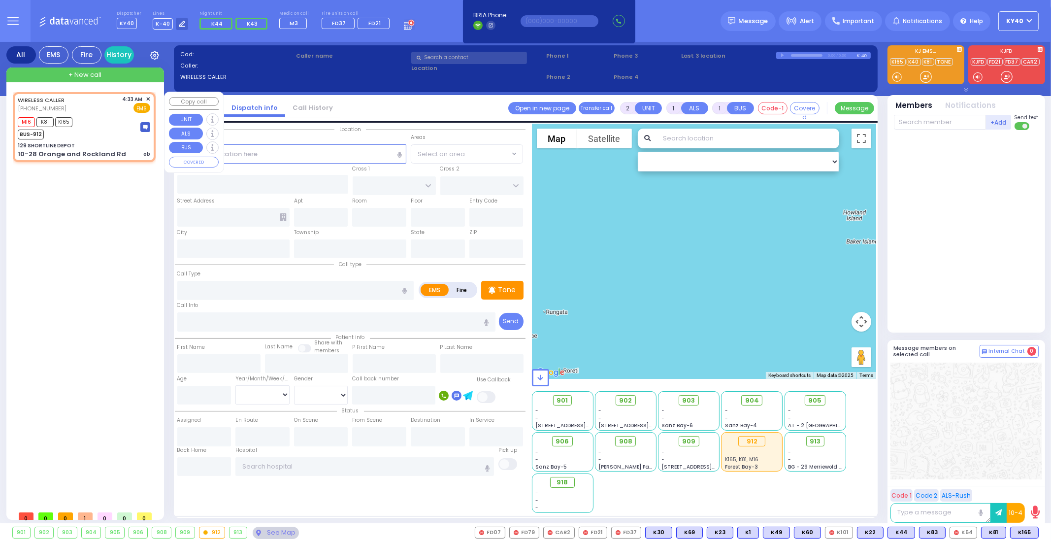
type input "04:36"
select select "Hatzalah Garages"
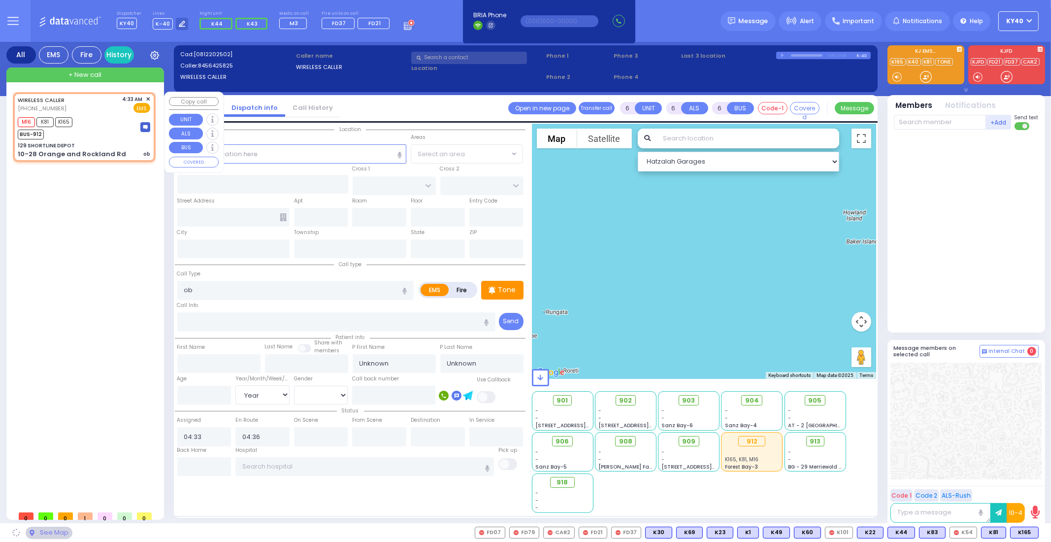
type input "129 SHORTLINE DEPOT"
type input "10-28 Orange and Rockland Rd"
type input "Monroe"
type input "[US_STATE]"
type input "10950"
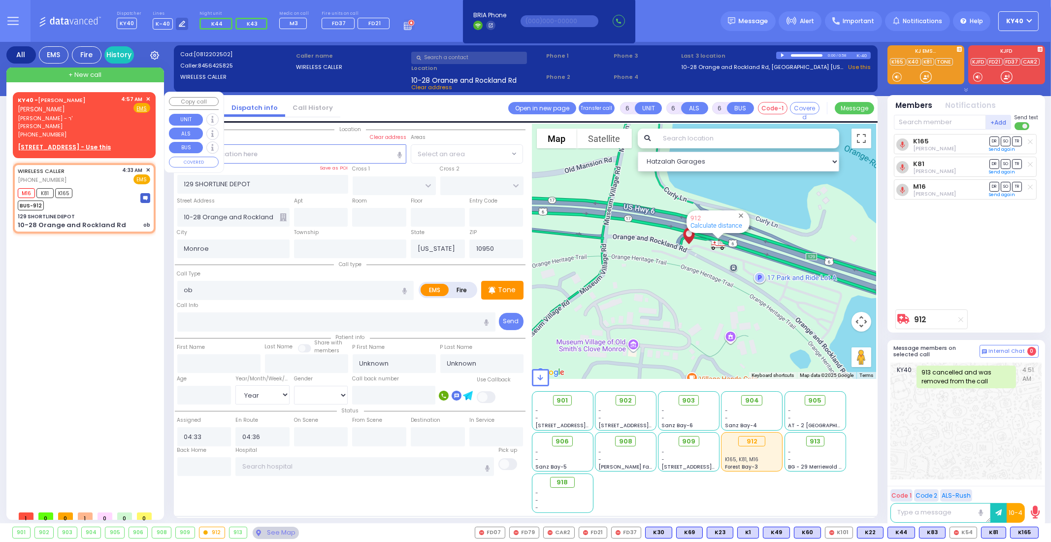
click at [148, 100] on span "✕" at bounding box center [148, 99] width 4 height 8
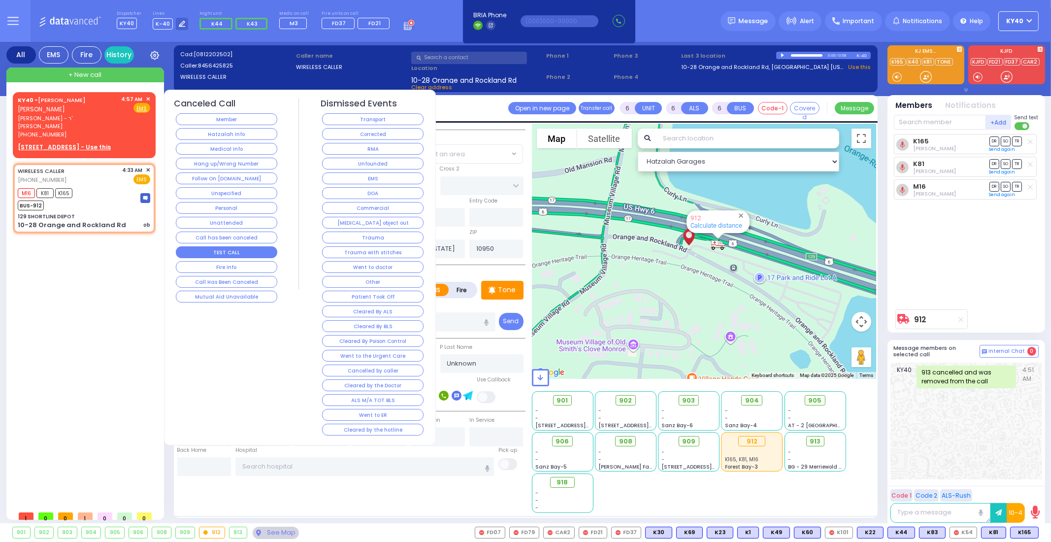
click at [237, 250] on button "TEST CALL" at bounding box center [226, 252] width 101 height 12
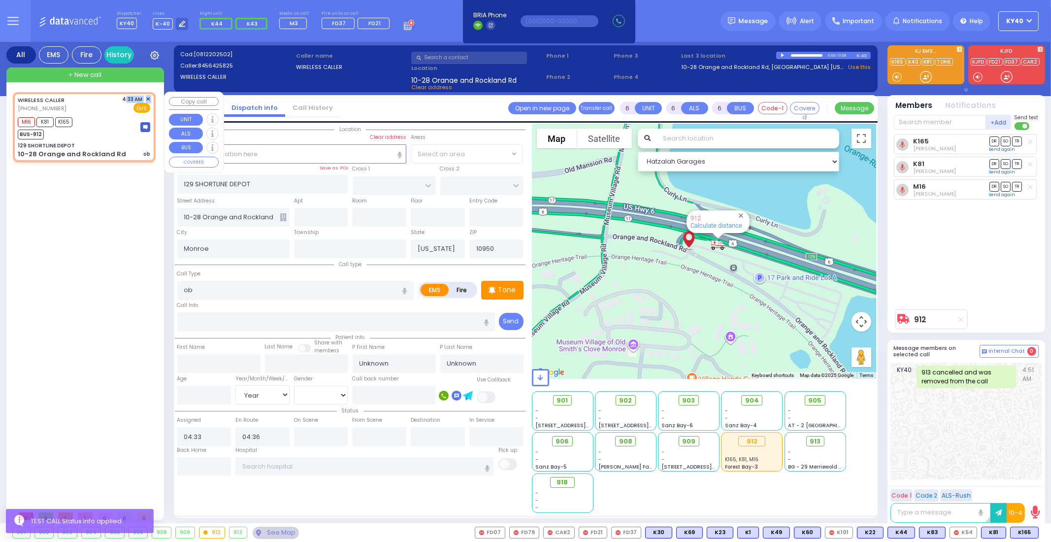
drag, startPoint x: 109, startPoint y: 108, endPoint x: 106, endPoint y: 102, distance: 6.8
click at [106, 102] on div "WIRELESS CALLER [PHONE_NUMBER] 4:33 AM ✕ EMS" at bounding box center [84, 104] width 133 height 18
select select
radio input "true"
select select "Year"
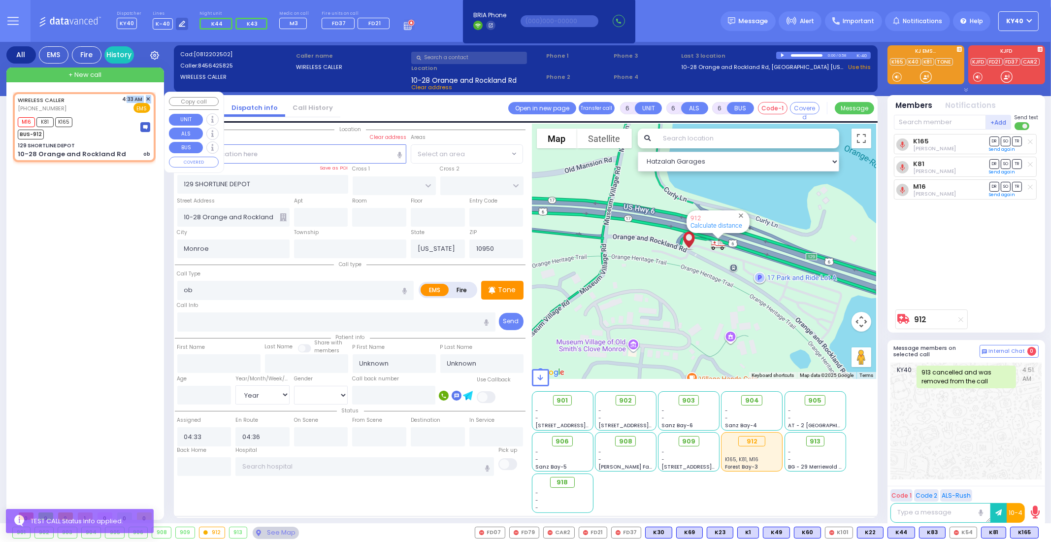
select select "Hatzalah Garages"
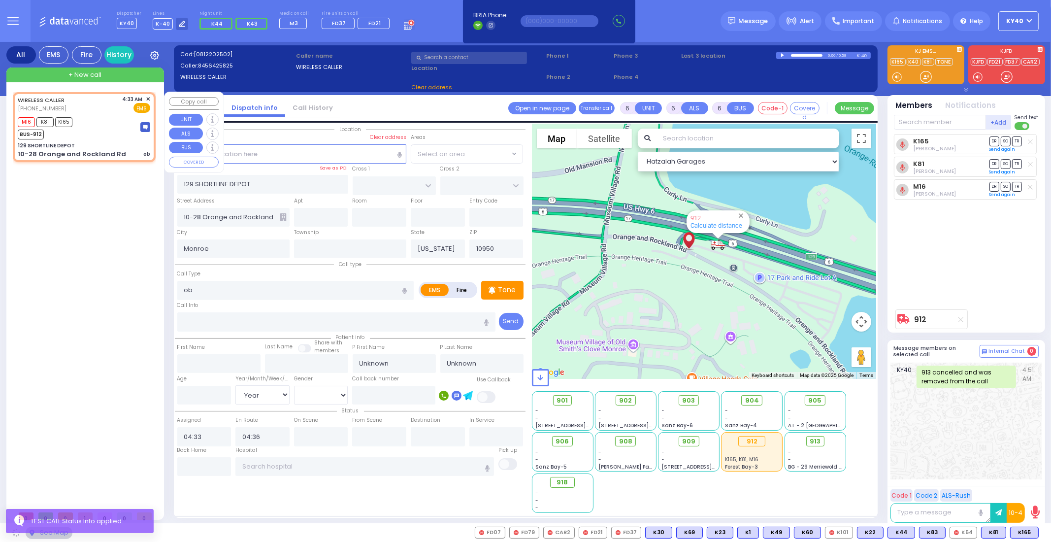
click at [103, 145] on div "129 SHORTLINE DEPOT" at bounding box center [84, 145] width 133 height 7
select select
radio input "true"
select select "Year"
select select "Hatzalah Garages"
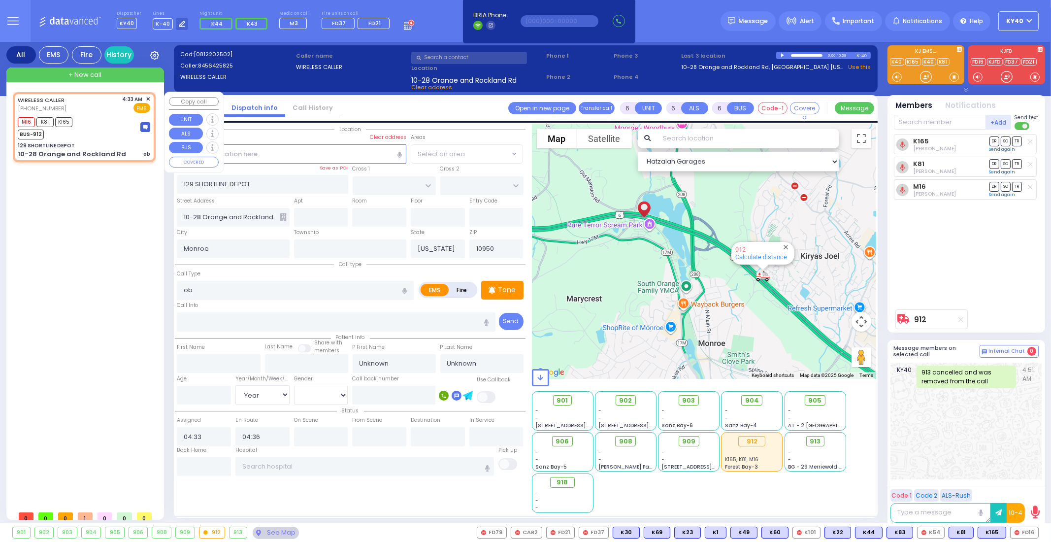
select select
radio input "true"
select select "Year"
select select "Hatzalah Garages"
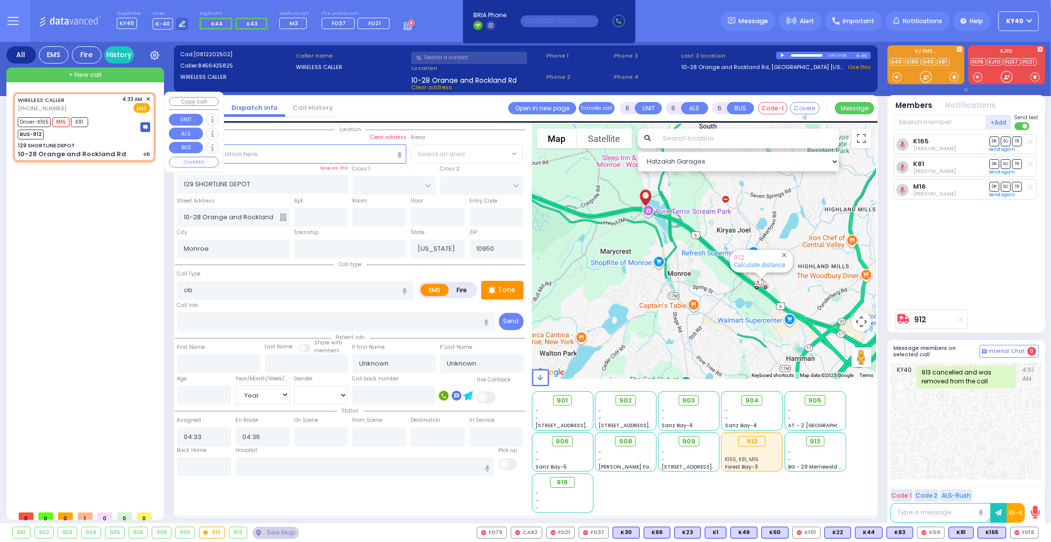
select select
radio input "true"
select select "Year"
type input "04:38"
select select "Hatzalah Garages"
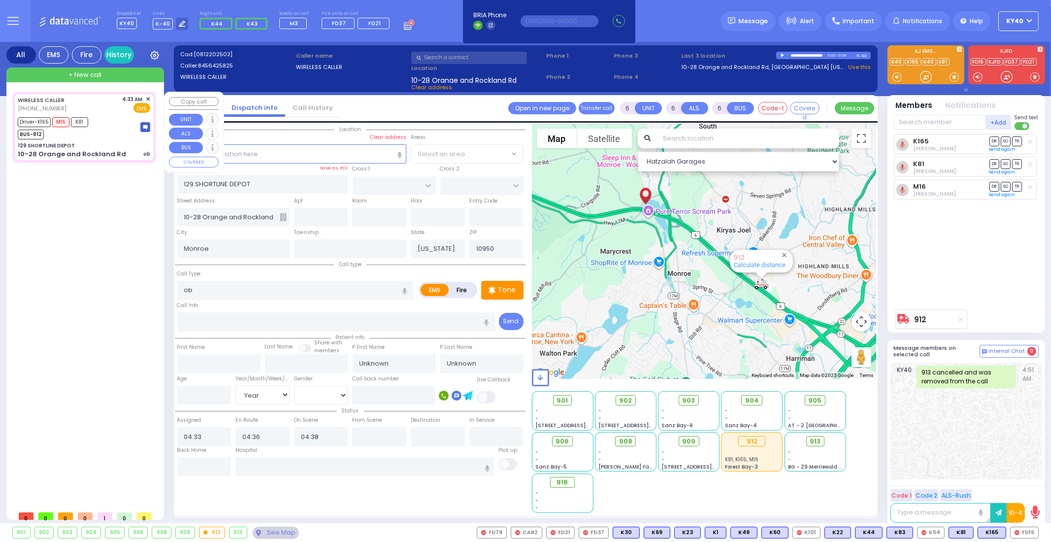
select select
radio input "true"
select select "Year"
select select "Hatzalah Garages"
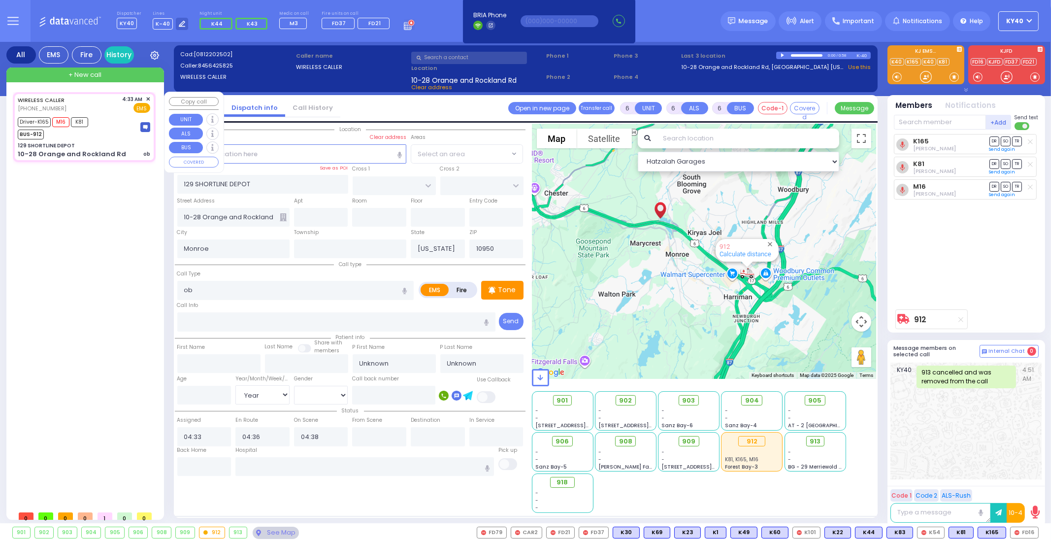
select select
radio input "true"
select select "Year"
type input "[GEOGRAPHIC_DATA] [STREET_ADDRESS][PERSON_NAME]"
select select "Hatzalah Garages"
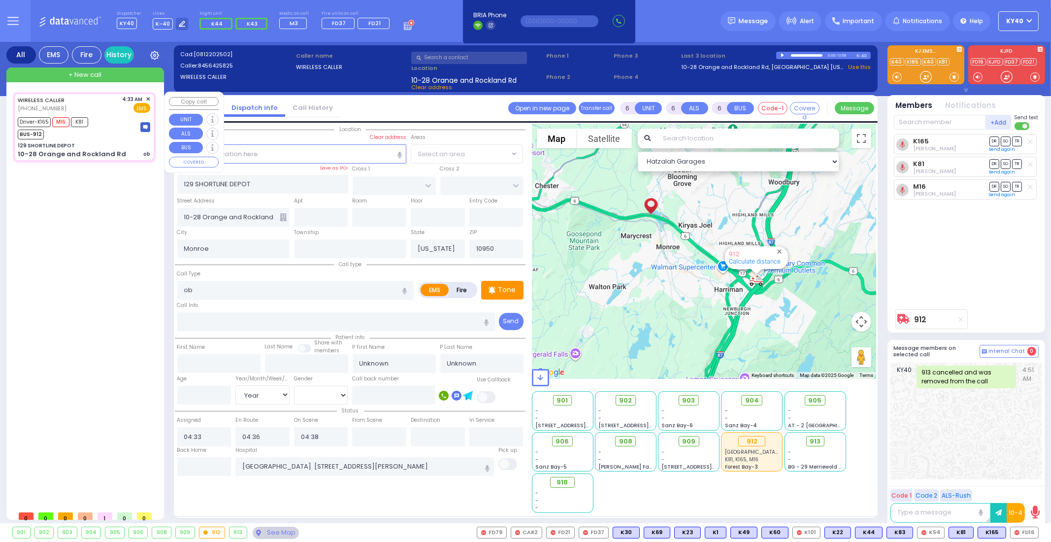
select select
radio input "true"
select select "Year"
